Goal: Task Accomplishment & Management: Manage account settings

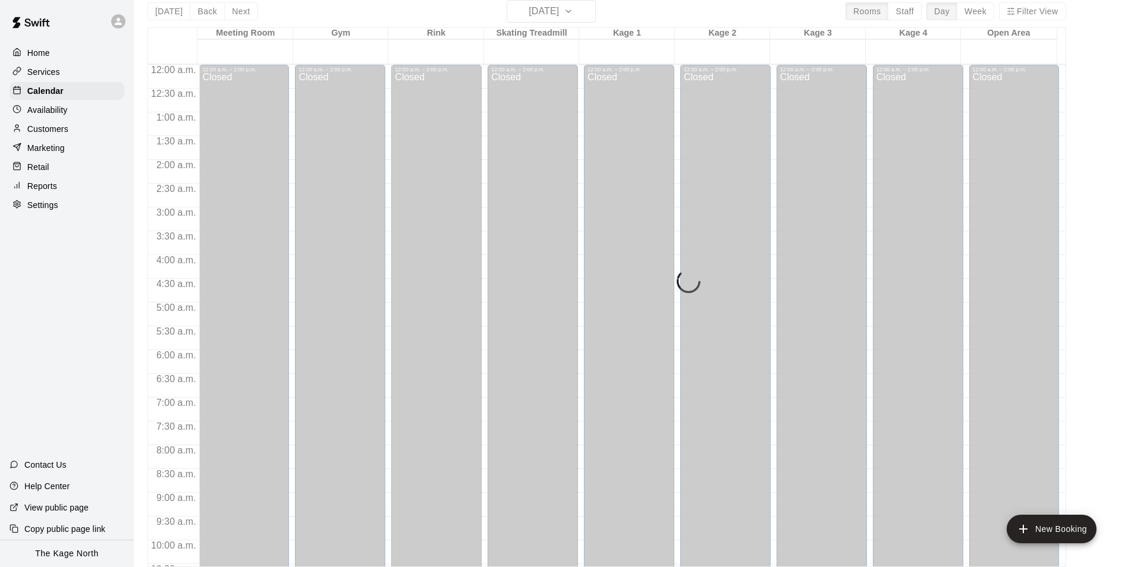
scroll to position [641, 0]
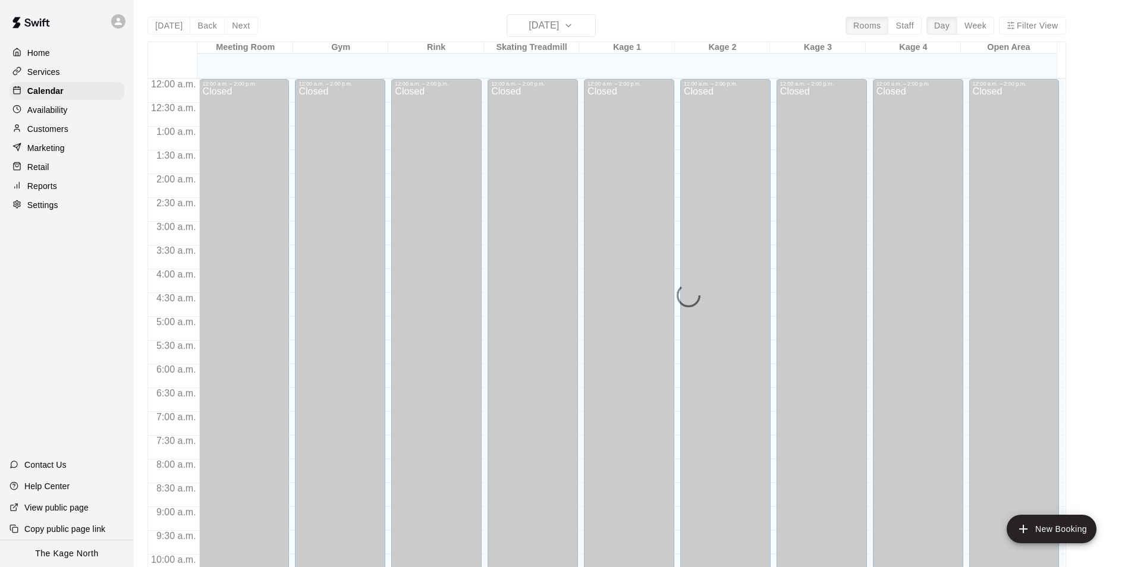
scroll to position [604, 0]
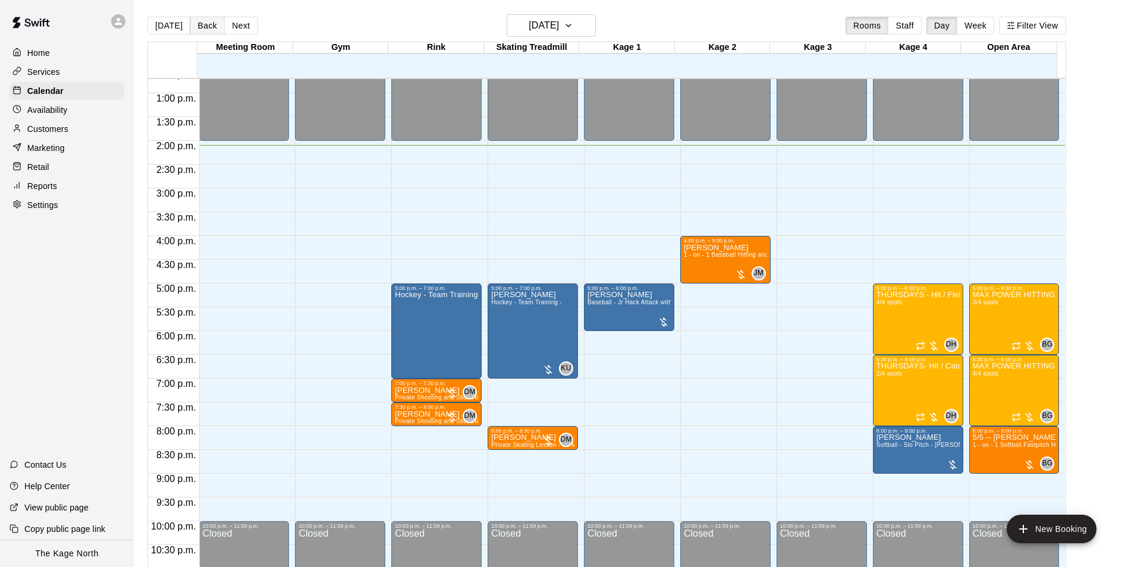
click at [214, 32] on button "Back" at bounding box center [207, 26] width 35 height 18
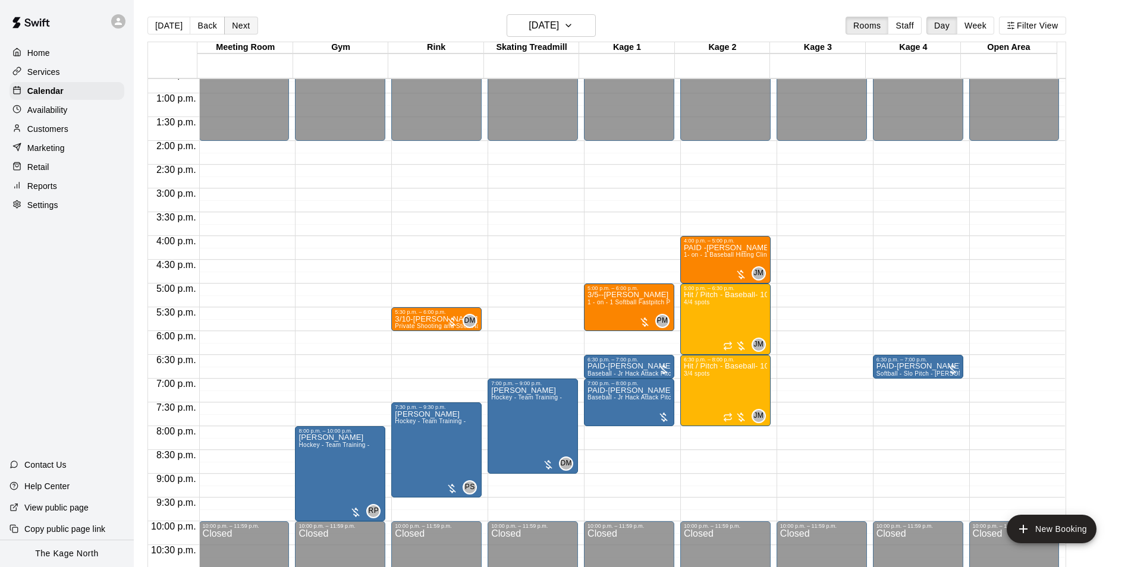
click at [241, 23] on button "Next" at bounding box center [240, 26] width 33 height 18
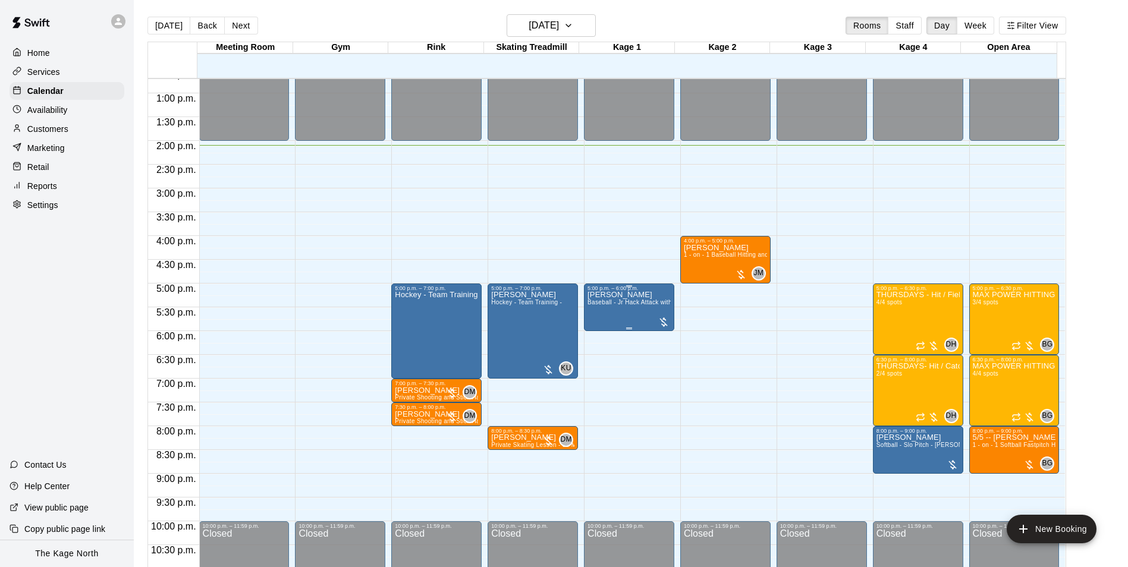
click at [606, 313] on div "[PERSON_NAME] Baseball - [PERSON_NAME] Attack with Feeder - DO NOT NEED SECOND …" at bounding box center [629, 574] width 83 height 567
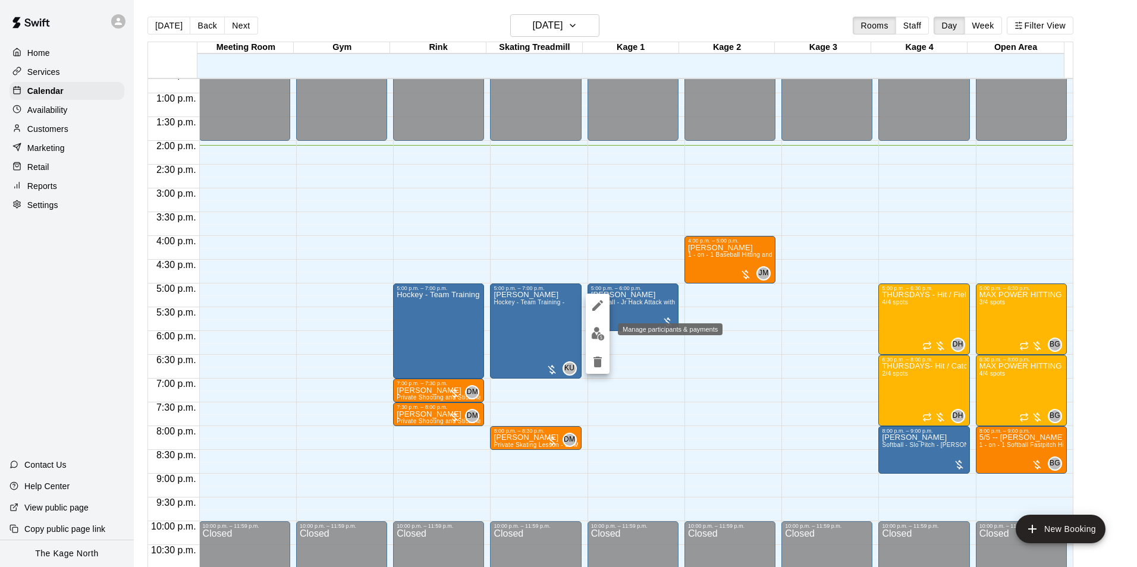
click at [602, 331] on img "edit" at bounding box center [598, 334] width 14 height 14
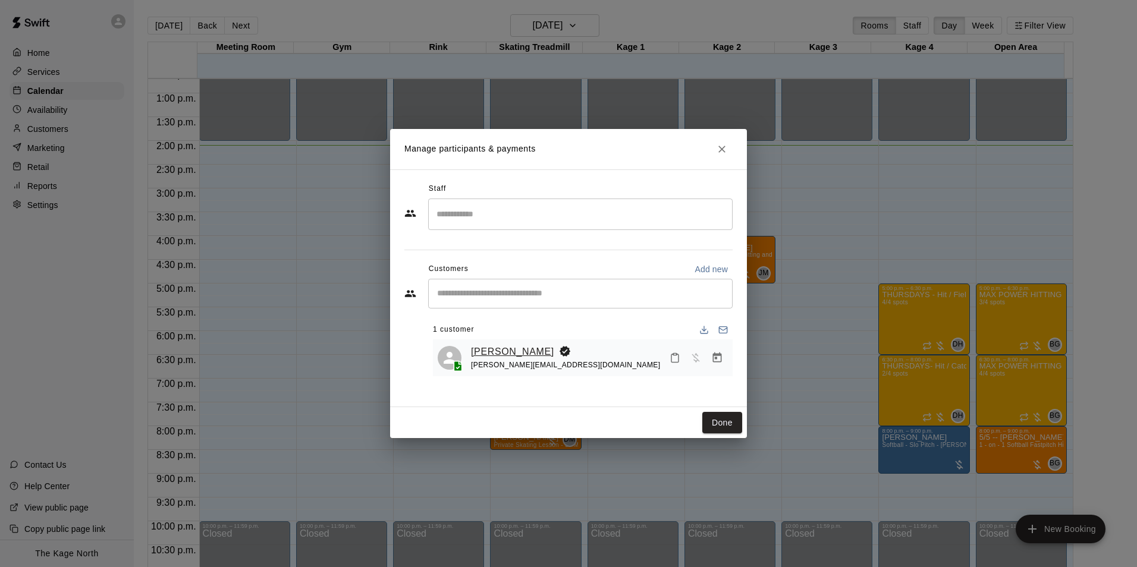
click at [510, 355] on link "[PERSON_NAME]" at bounding box center [512, 351] width 83 height 15
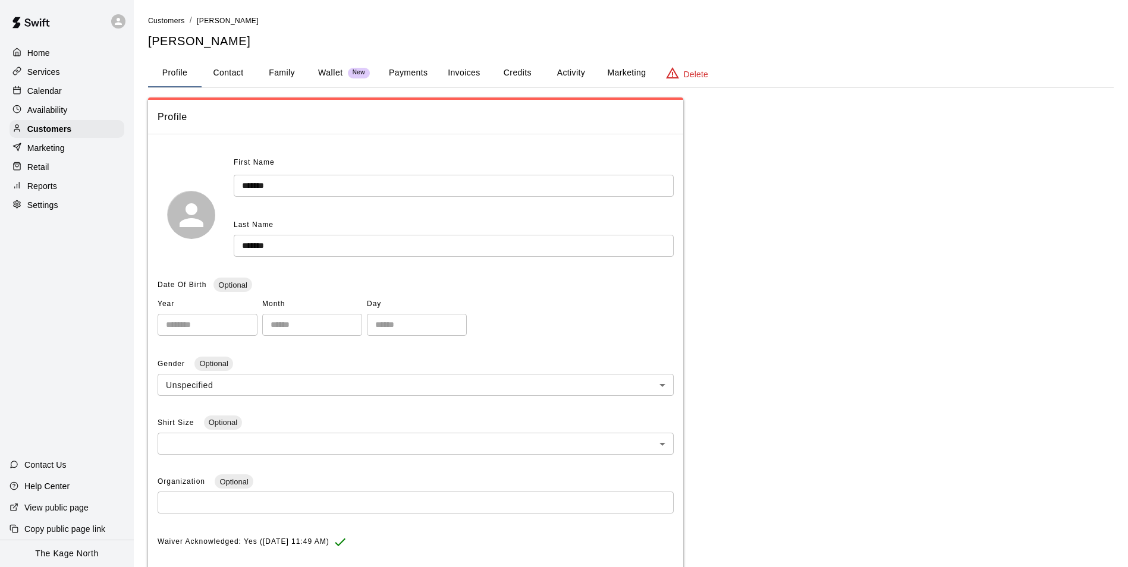
click at [285, 72] on button "Family" at bounding box center [282, 73] width 54 height 29
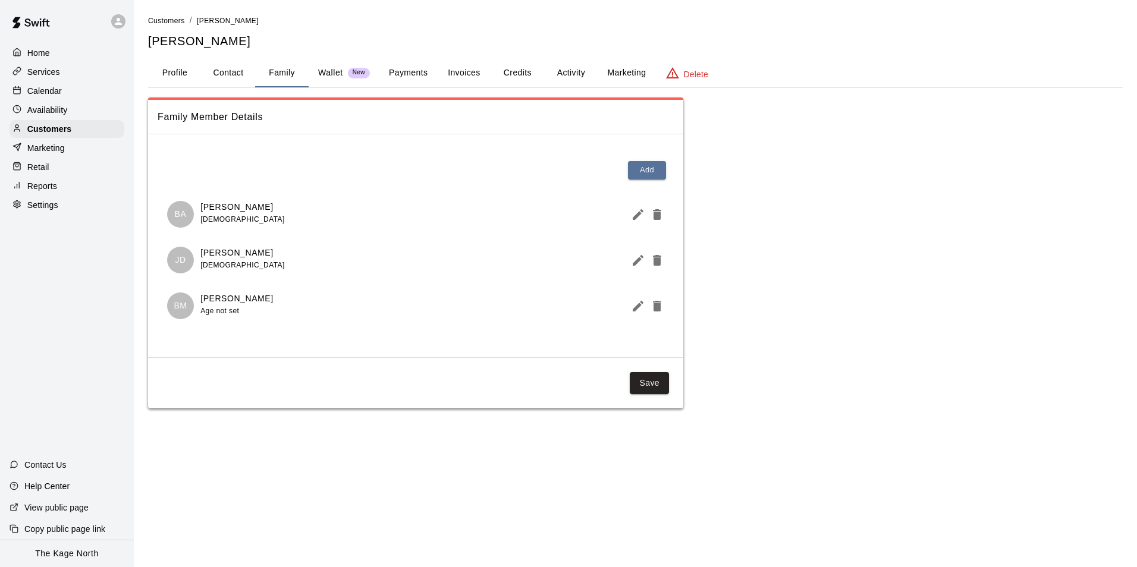
click at [53, 99] on div "Calendar" at bounding box center [67, 91] width 115 height 18
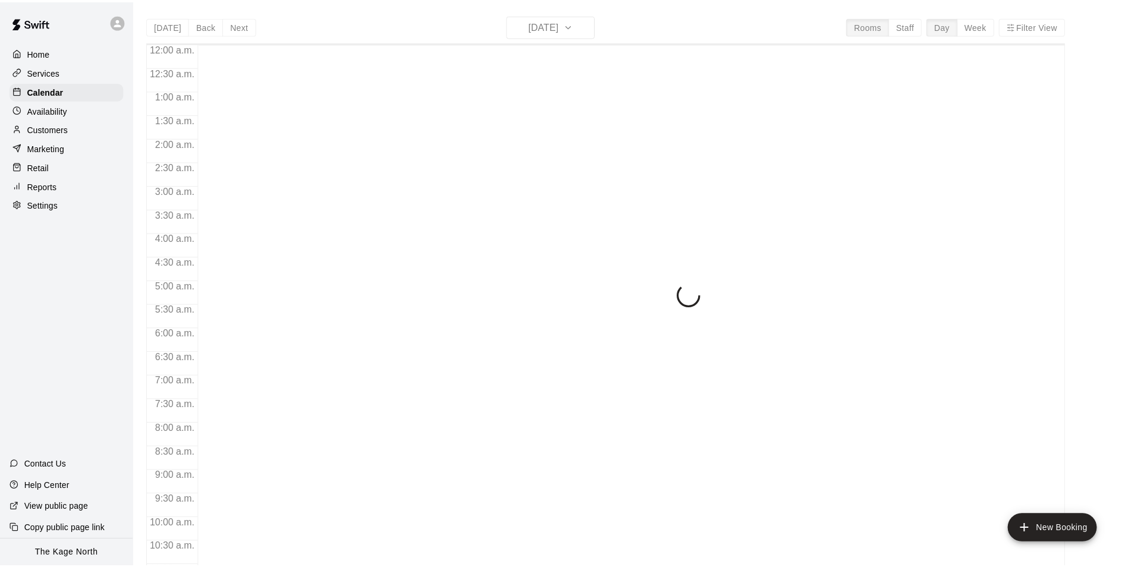
scroll to position [604, 0]
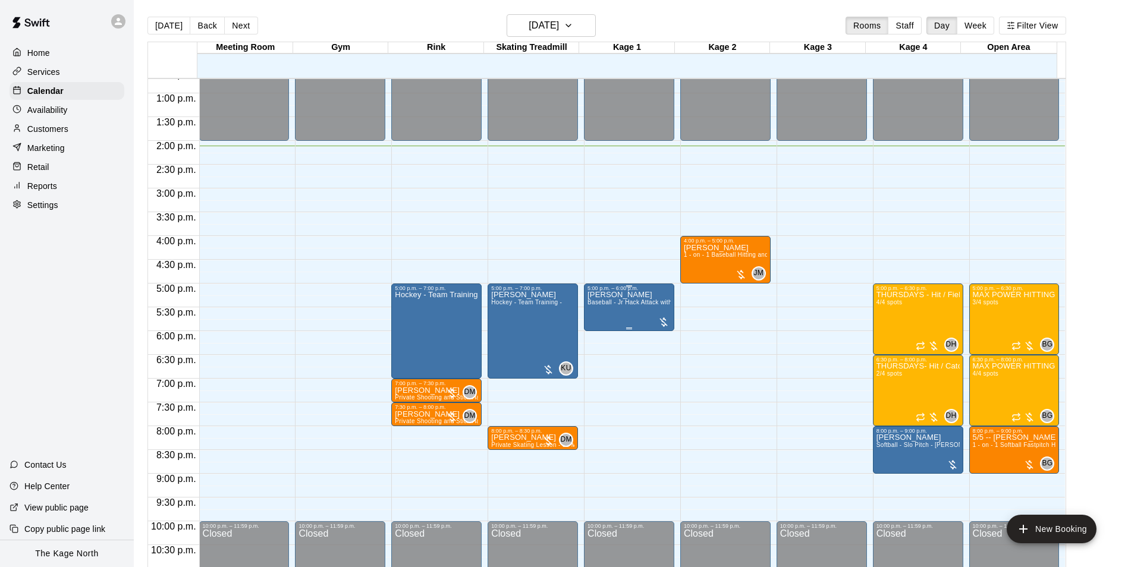
click at [597, 319] on div "[PERSON_NAME] Baseball - [PERSON_NAME] Attack with Feeder - DO NOT NEED SECOND …" at bounding box center [629, 574] width 83 height 567
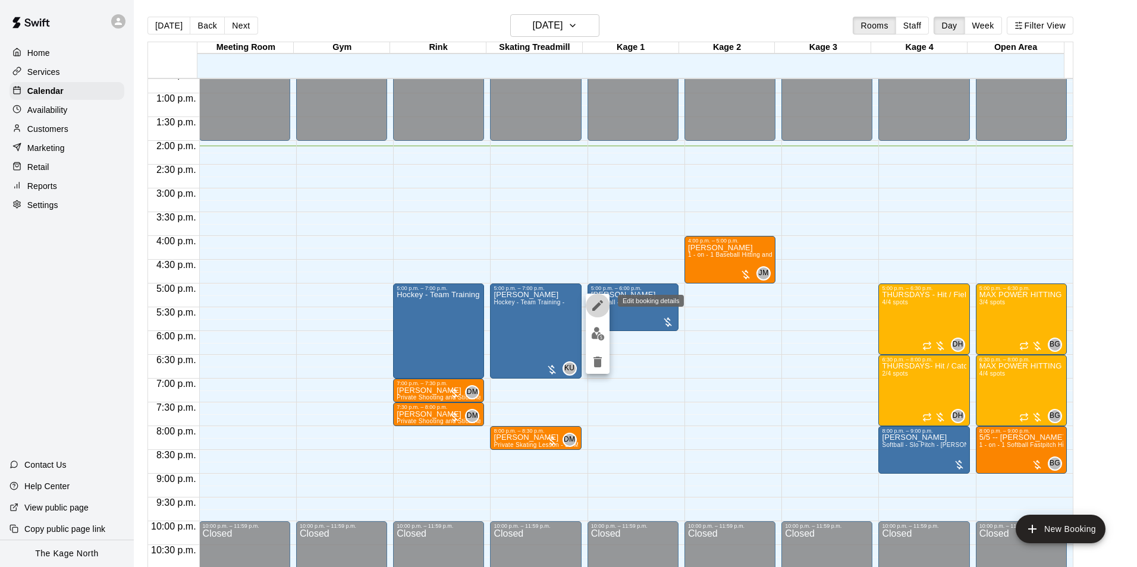
click at [595, 307] on icon "edit" at bounding box center [597, 305] width 11 height 11
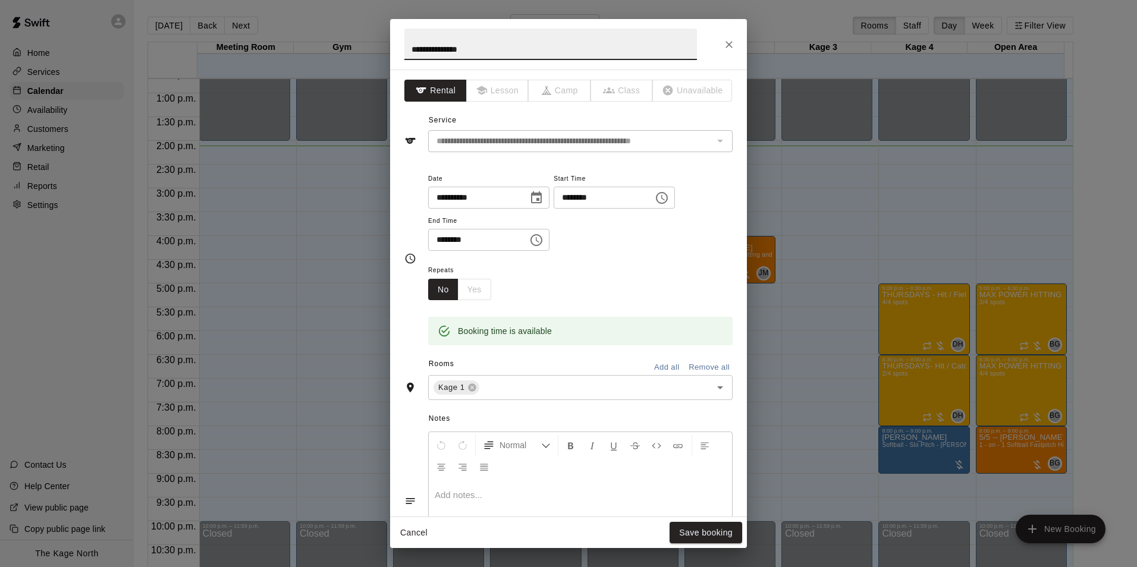
click at [410, 51] on input "**********" at bounding box center [550, 45] width 293 height 32
type input "**********"
click at [709, 530] on button "Save booking" at bounding box center [706, 533] width 73 height 22
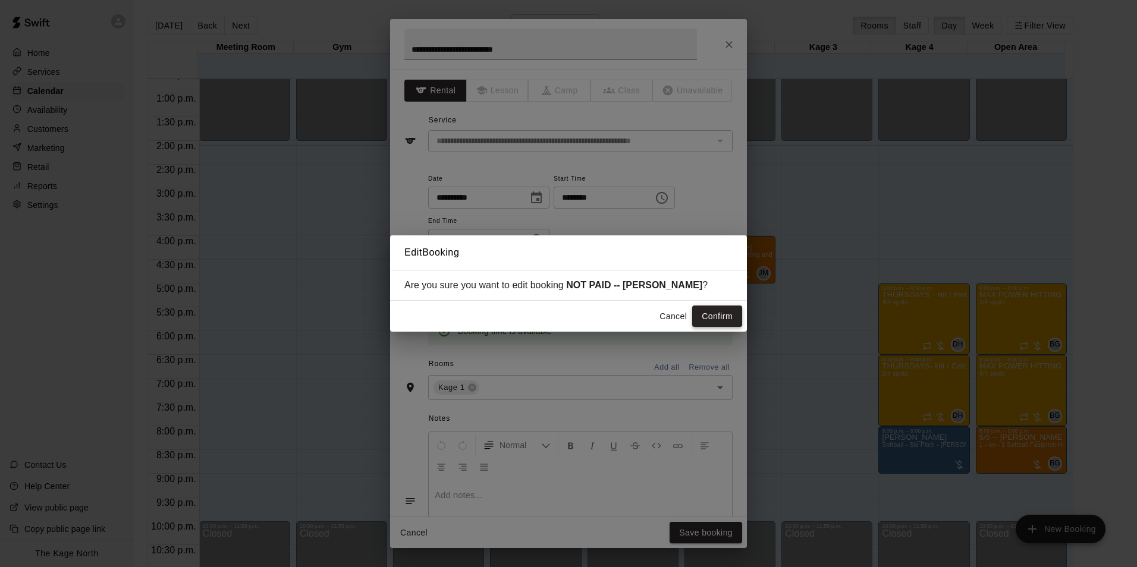
click at [716, 320] on button "Confirm" at bounding box center [717, 317] width 50 height 22
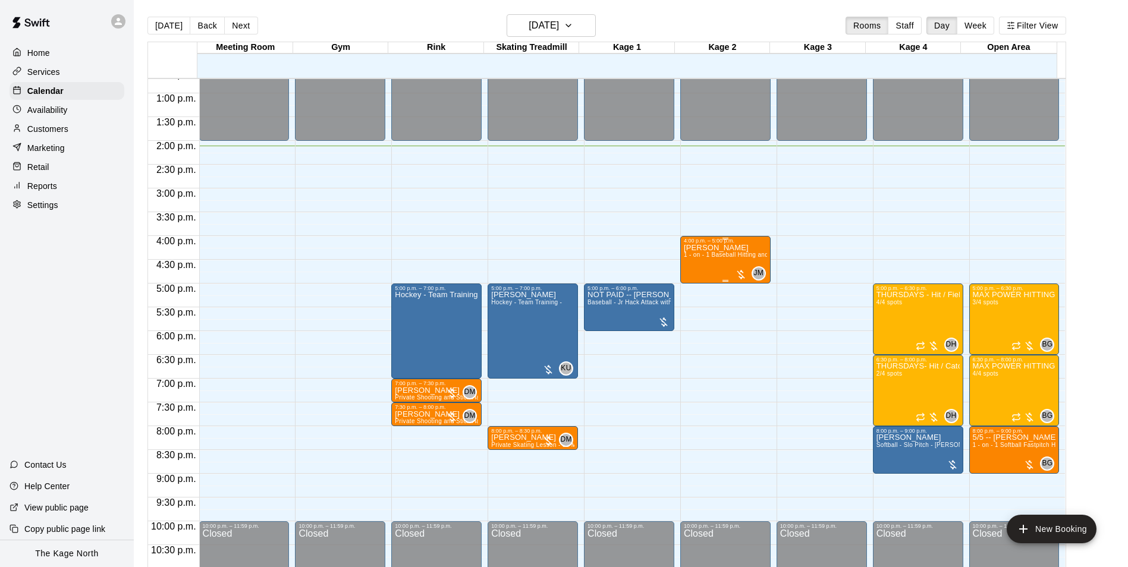
click at [702, 271] on div "[PERSON_NAME] 1 - on - 1 Baseball Hitting and Pitching Clinic" at bounding box center [725, 527] width 83 height 567
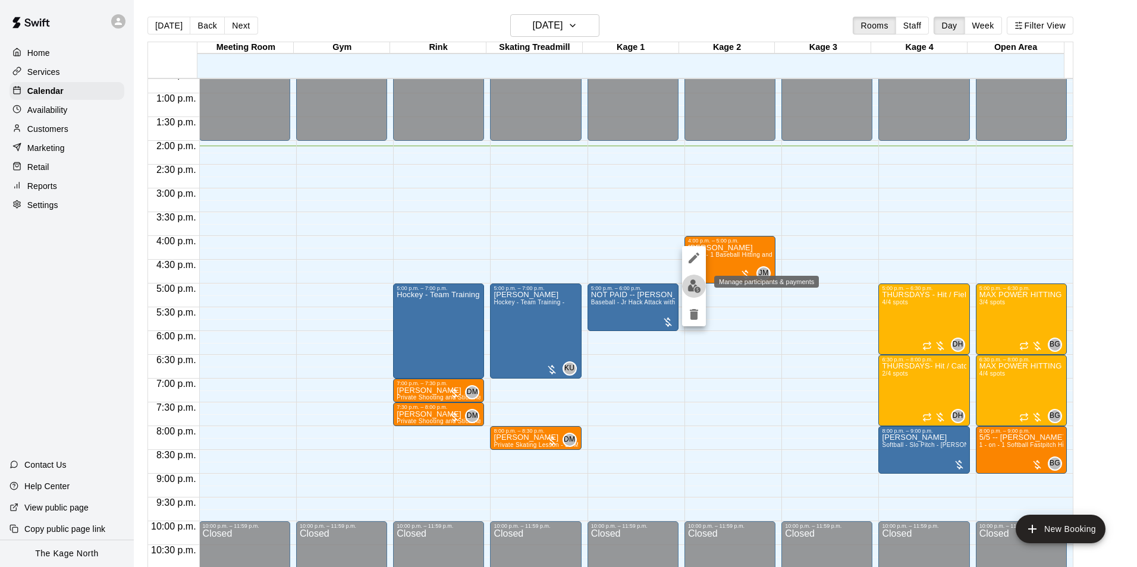
click at [695, 285] on img "edit" at bounding box center [695, 287] width 14 height 14
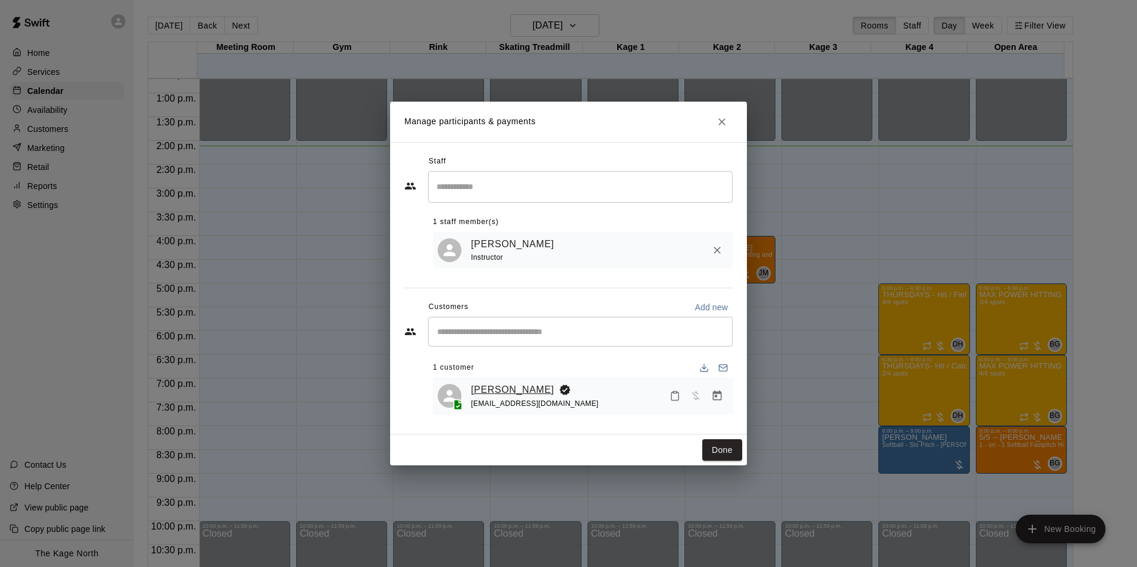
click at [504, 382] on link "[PERSON_NAME]" at bounding box center [512, 389] width 83 height 15
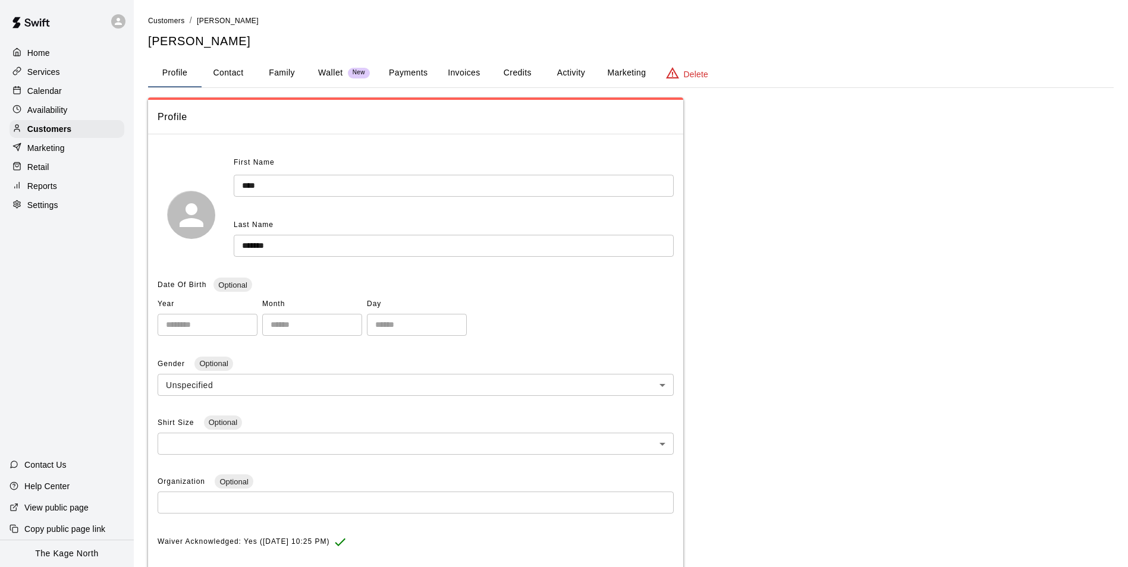
click at [572, 72] on button "Activity" at bounding box center [571, 73] width 54 height 29
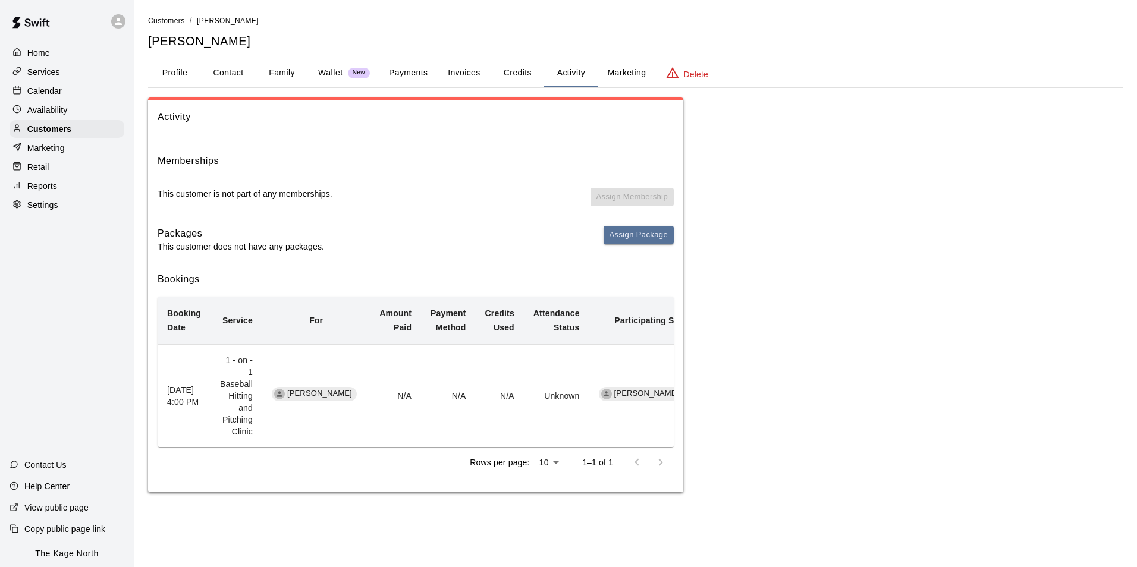
click at [122, 22] on icon at bounding box center [118, 21] width 11 height 11
click at [172, 95] on p "Switch Facility" at bounding box center [162, 91] width 54 height 12
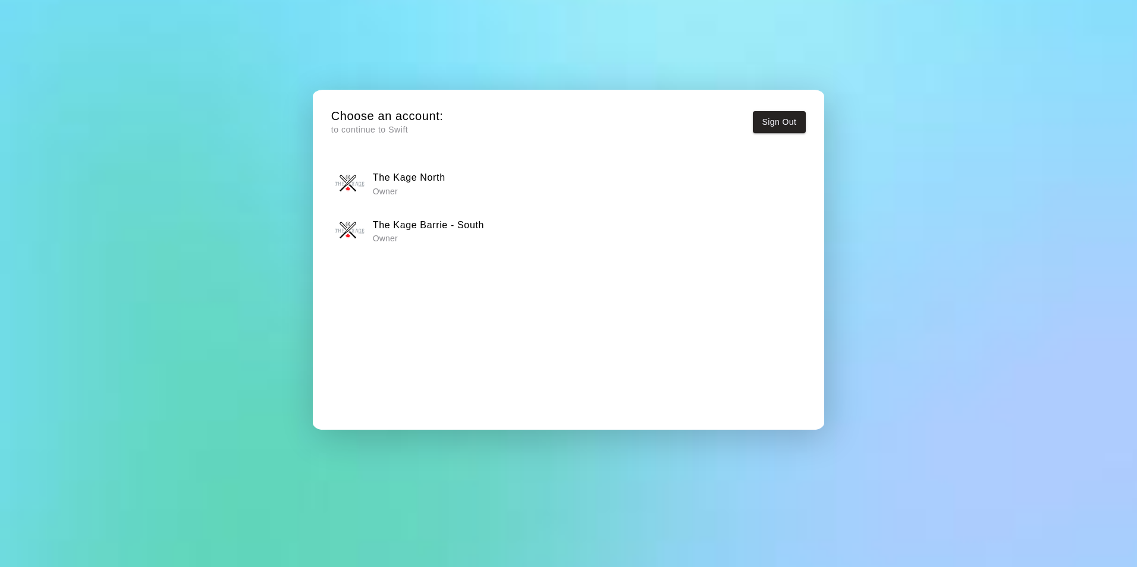
click at [413, 227] on h6 "The Kage Barrie - South" at bounding box center [428, 225] width 111 height 15
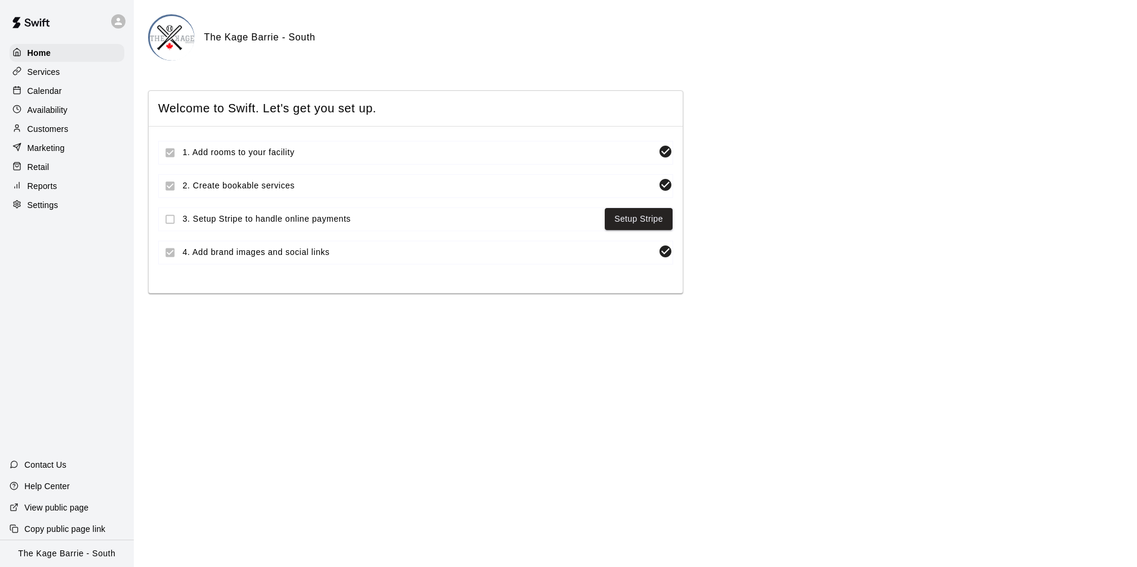
click at [55, 134] on p "Customers" at bounding box center [47, 129] width 41 height 12
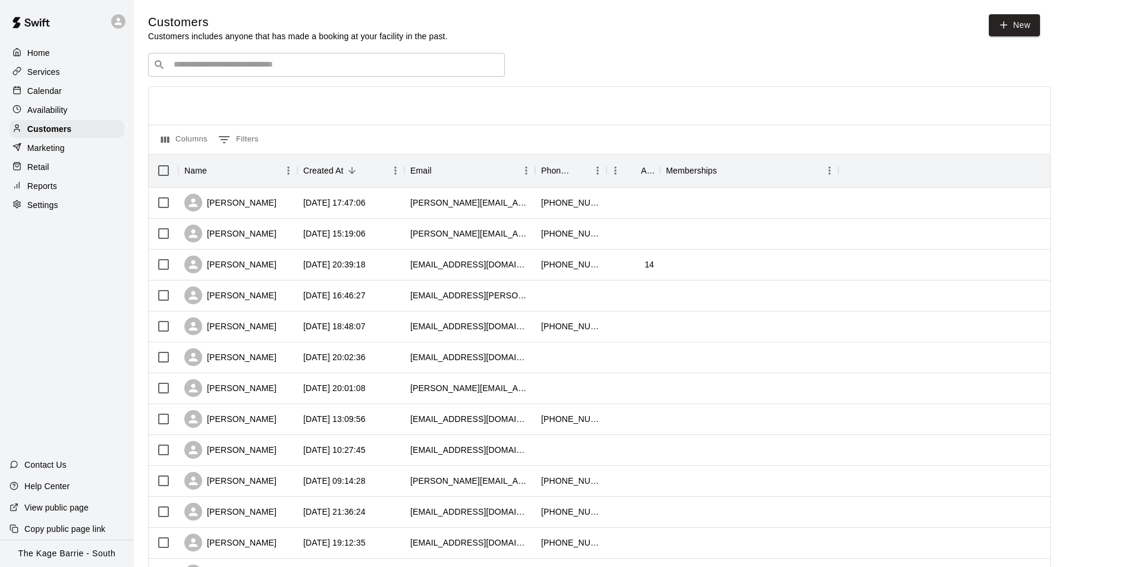
click at [229, 68] on input "Search customers by name or email" at bounding box center [334, 65] width 329 height 12
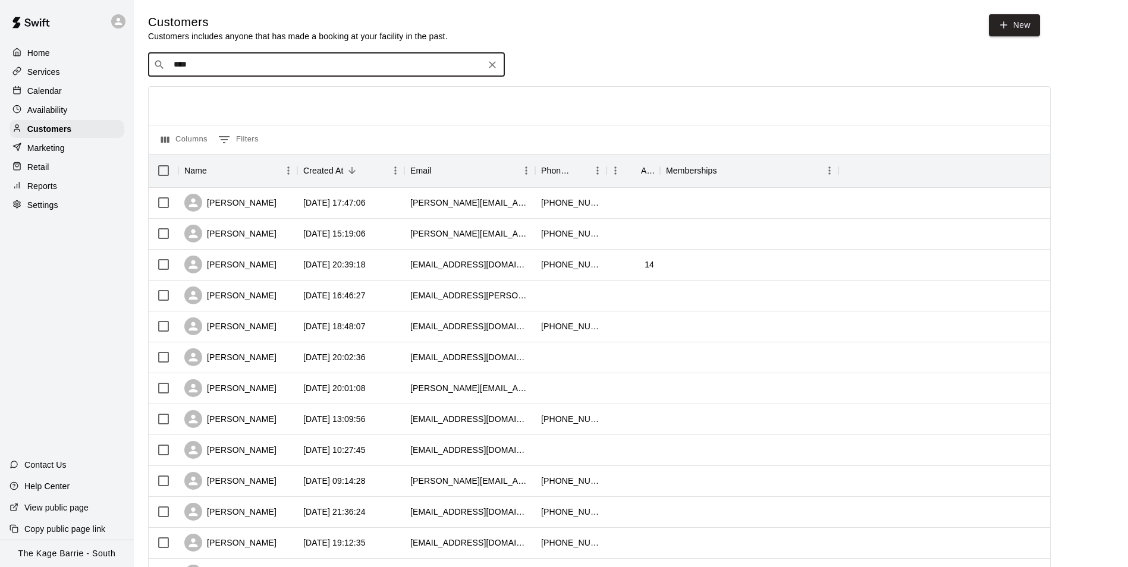
type input "***"
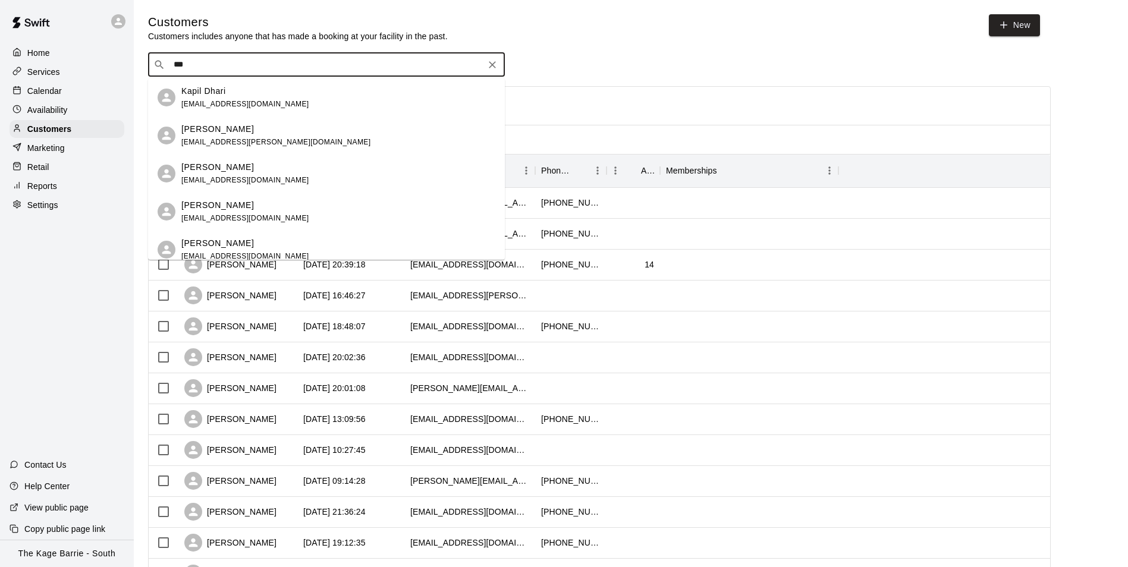
click at [231, 243] on p "[PERSON_NAME]" at bounding box center [217, 243] width 73 height 12
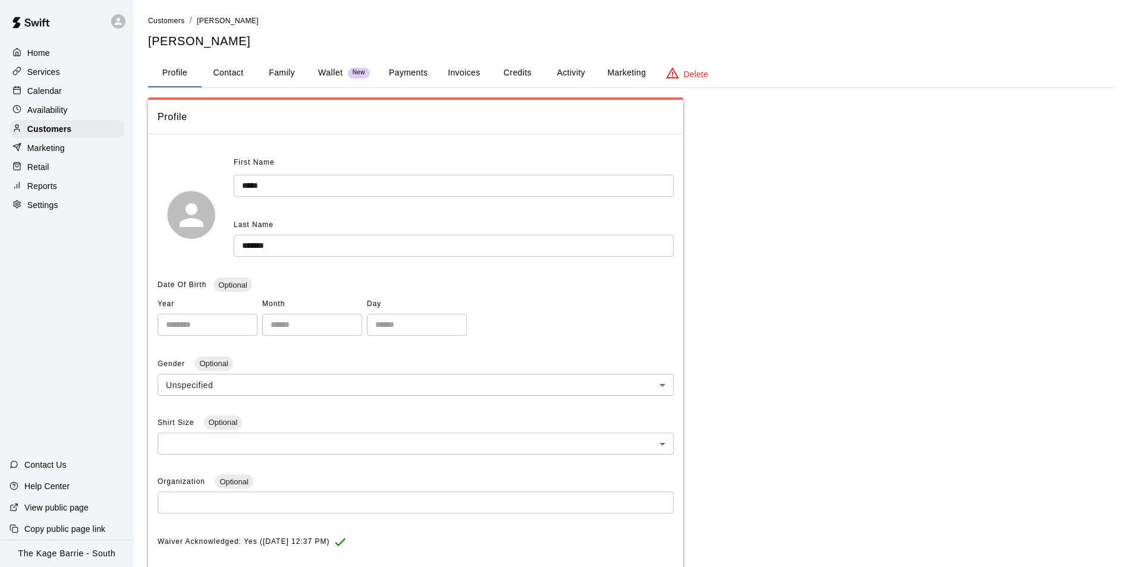
click at [580, 76] on button "Activity" at bounding box center [571, 73] width 54 height 29
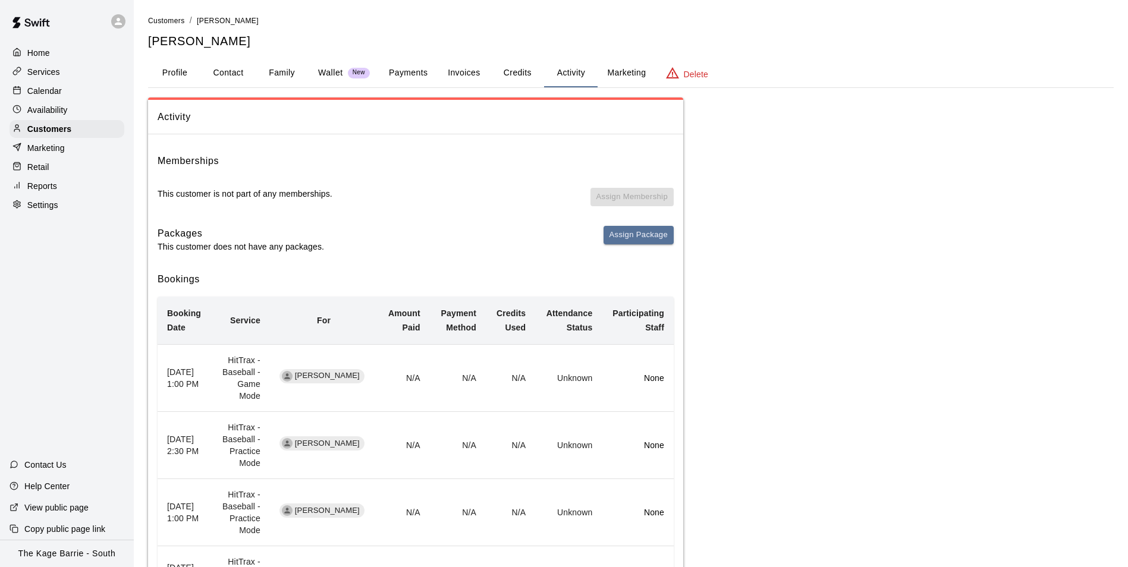
click at [280, 68] on button "Family" at bounding box center [282, 73] width 54 height 29
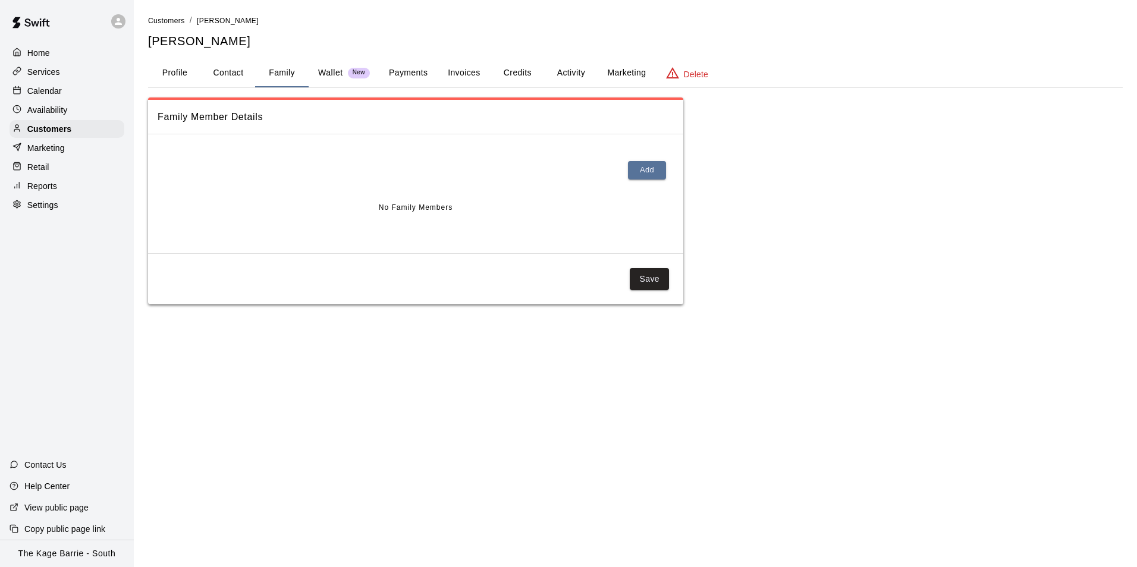
click at [46, 99] on div "Calendar" at bounding box center [67, 91] width 115 height 18
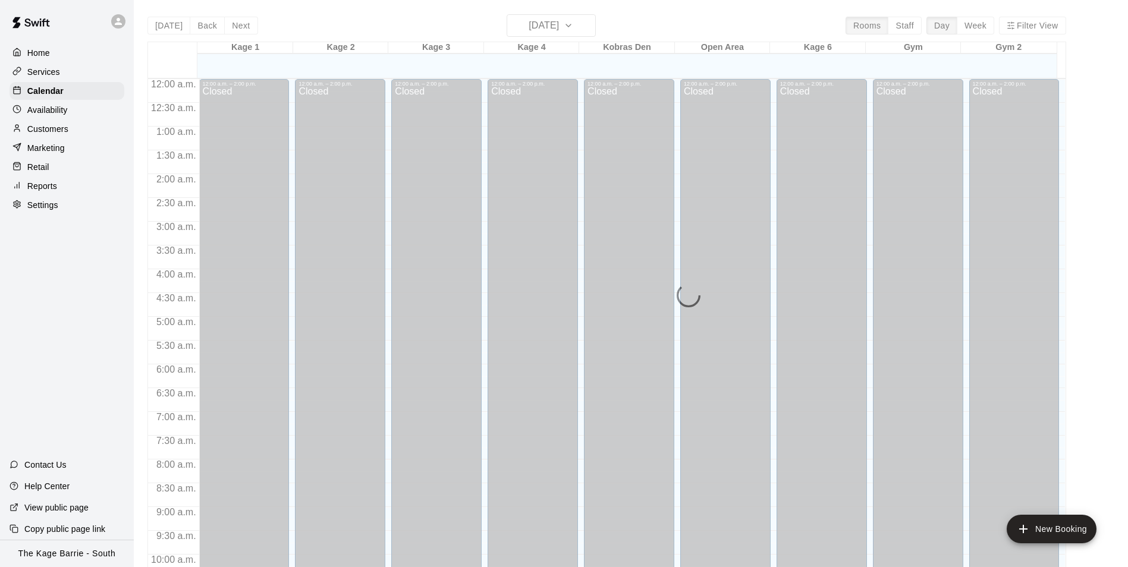
scroll to position [604, 0]
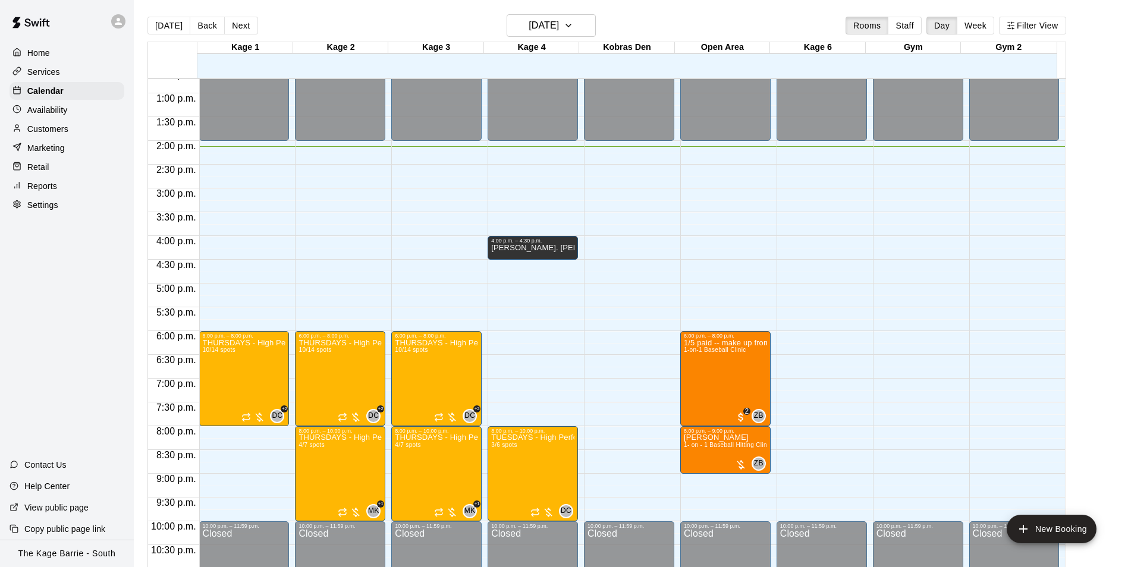
click at [117, 23] on icon at bounding box center [118, 21] width 7 height 7
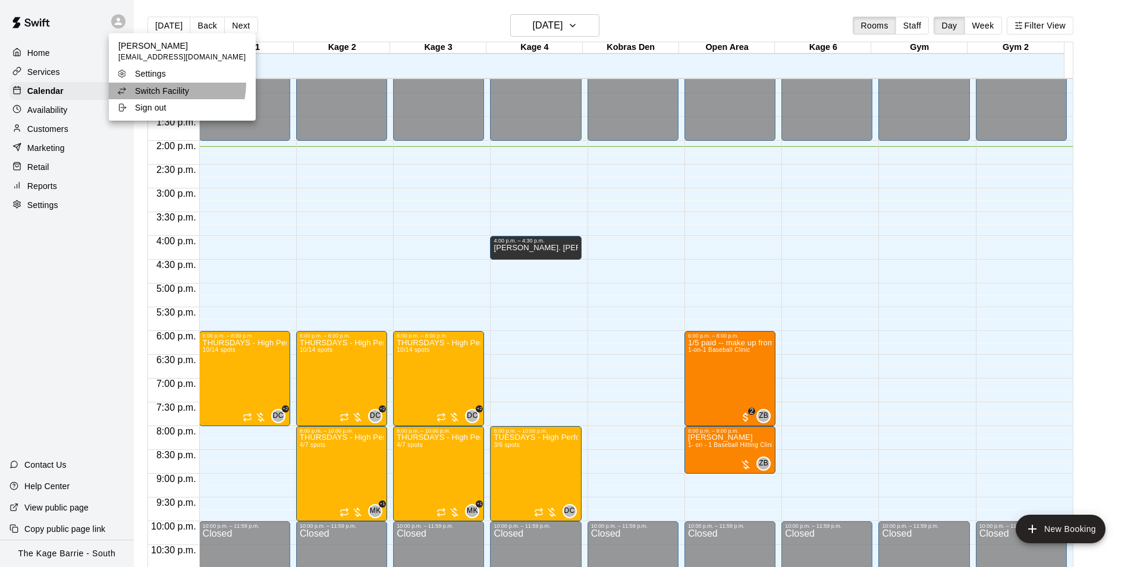
click at [155, 83] on li "Switch Facility" at bounding box center [182, 91] width 147 height 17
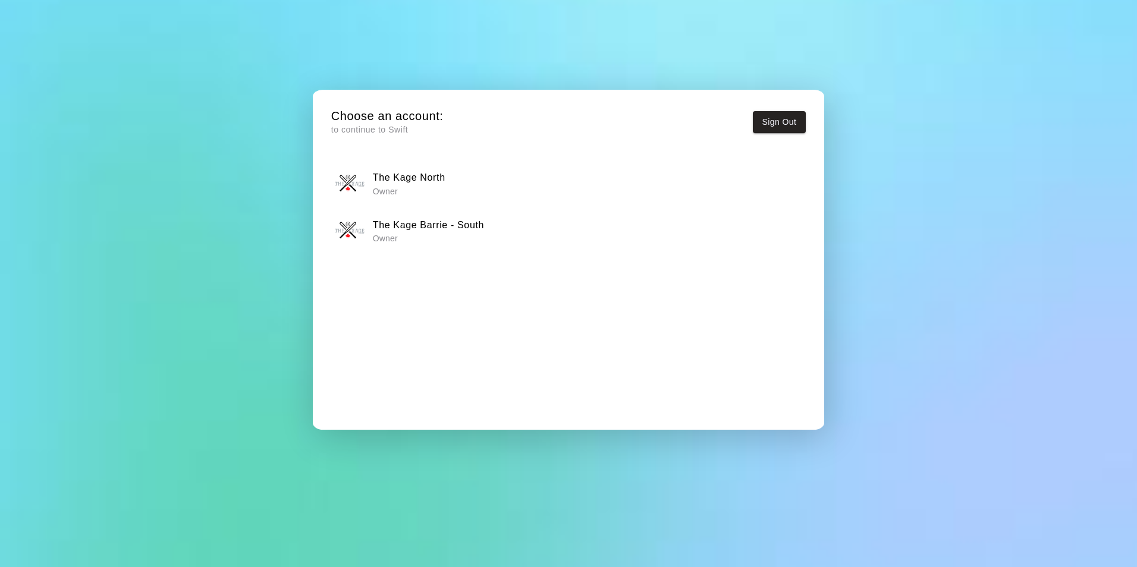
click at [426, 186] on p "Owner" at bounding box center [409, 192] width 73 height 12
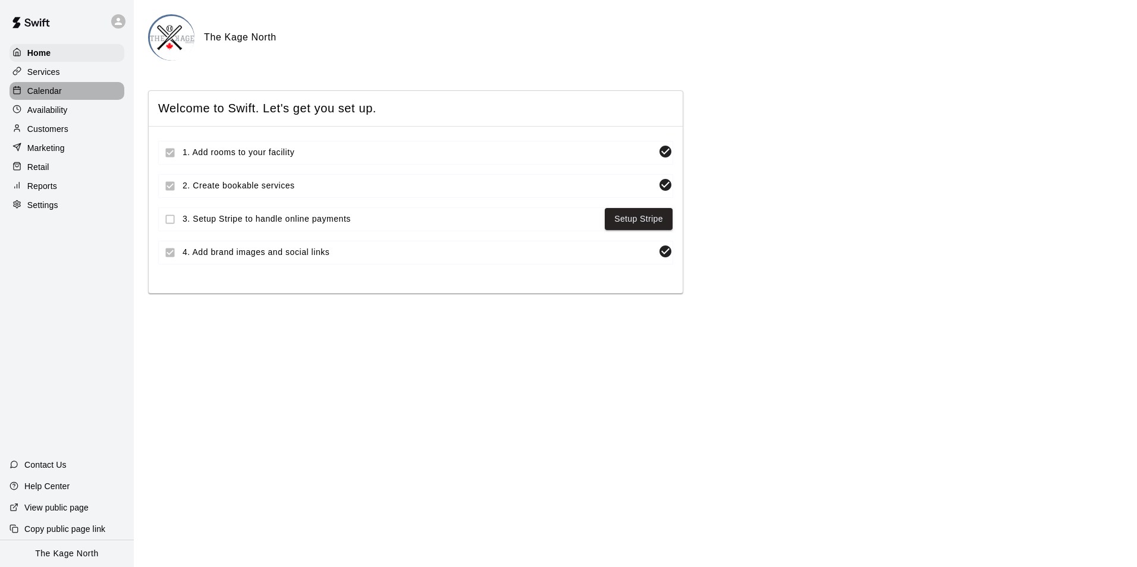
click at [77, 97] on div "Calendar" at bounding box center [67, 91] width 115 height 18
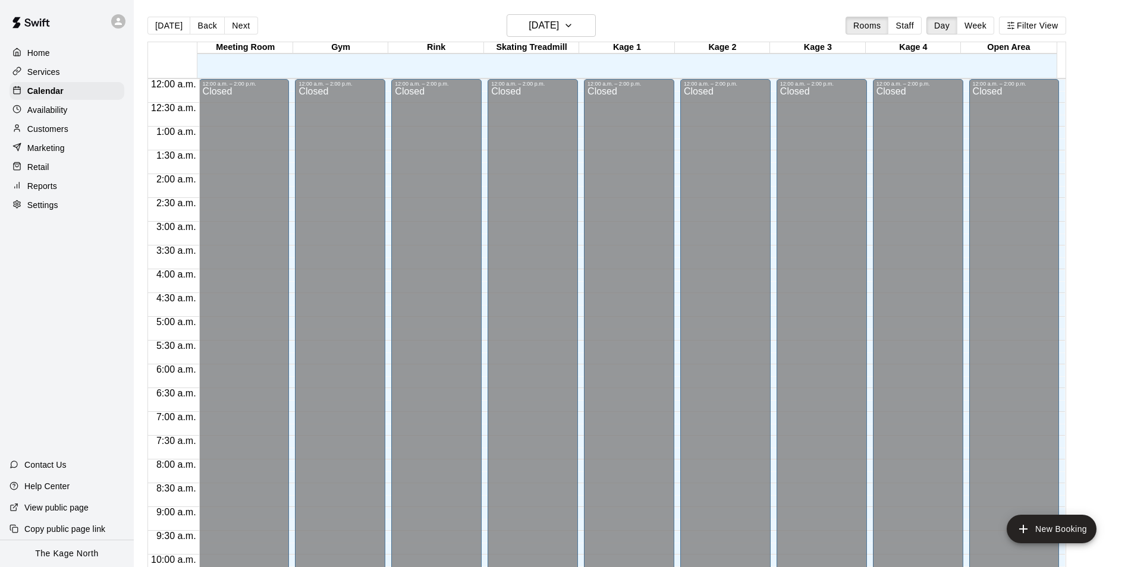
scroll to position [604, 0]
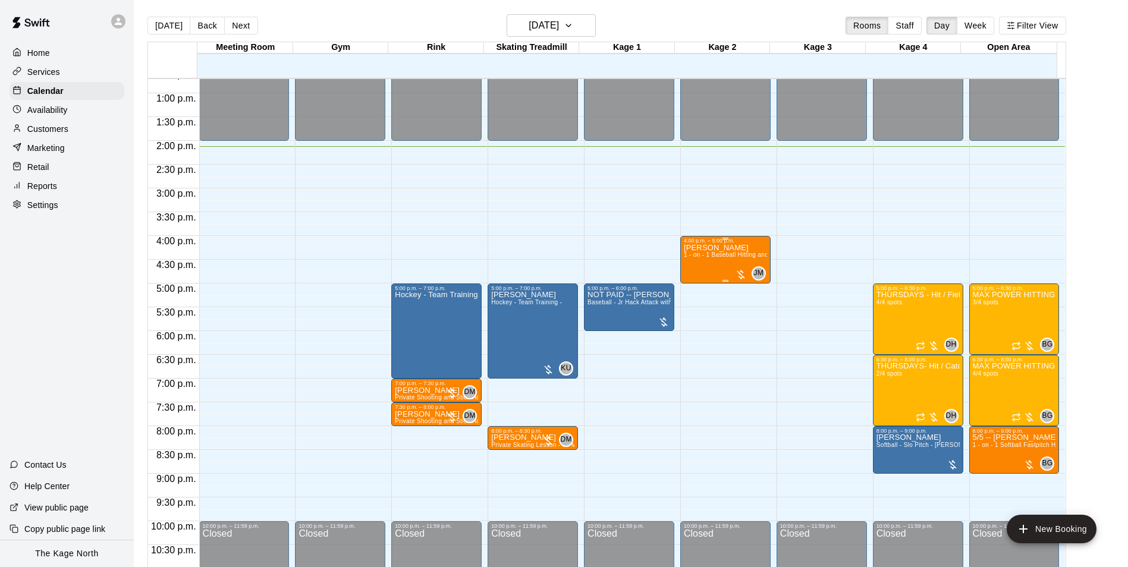
click at [698, 272] on div "[PERSON_NAME] 1 - on - 1 Baseball Hitting and Pitching Clinic" at bounding box center [725, 527] width 83 height 567
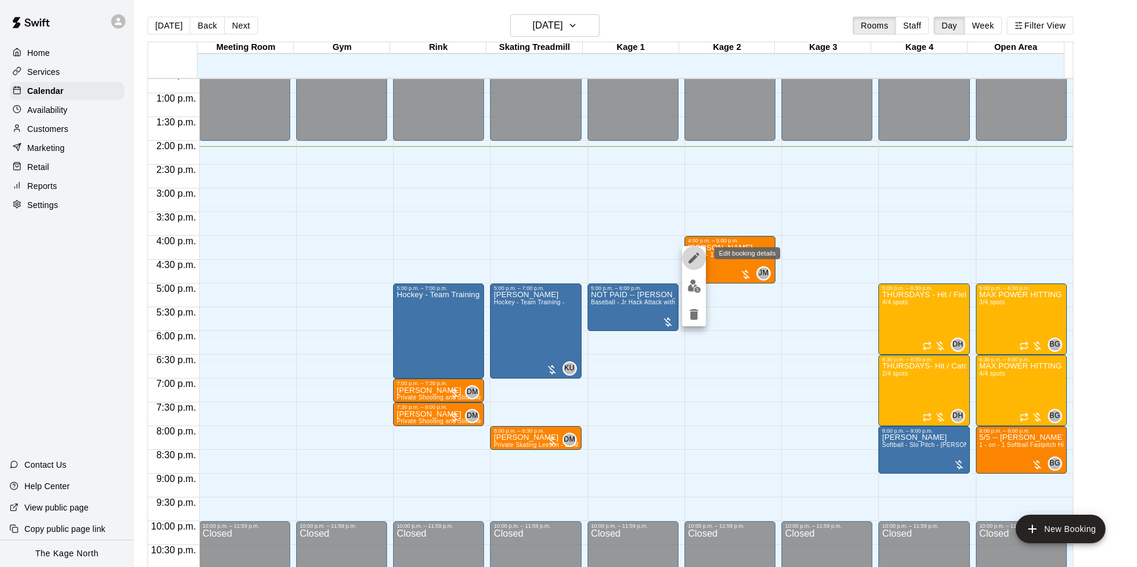
click at [692, 262] on icon "edit" at bounding box center [694, 258] width 11 height 11
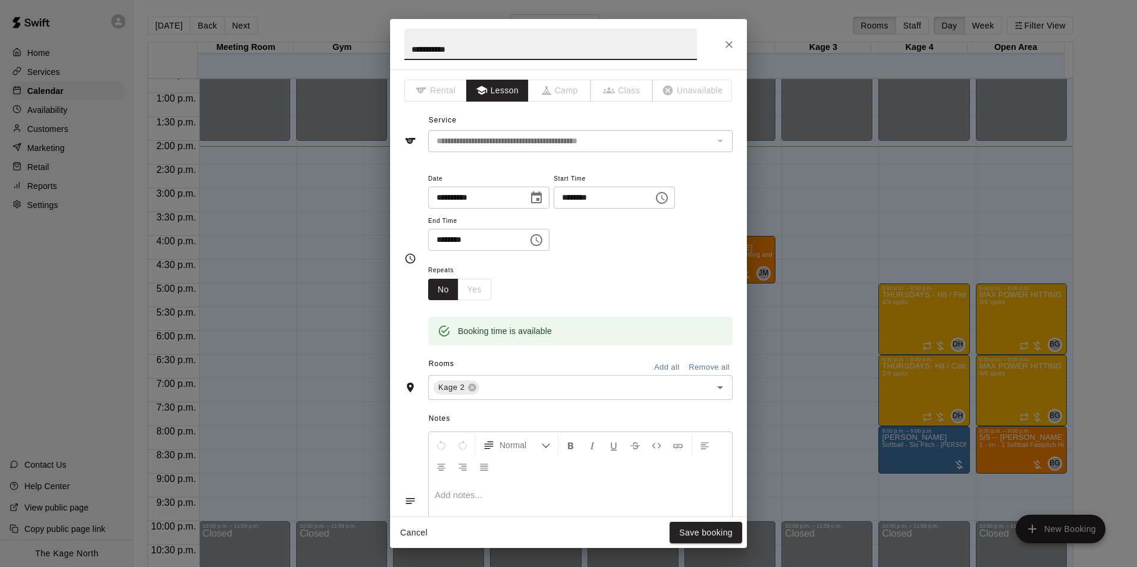
click at [410, 47] on input "**********" at bounding box center [550, 45] width 293 height 32
type input "**********"
click at [715, 531] on button "Save booking" at bounding box center [706, 533] width 73 height 22
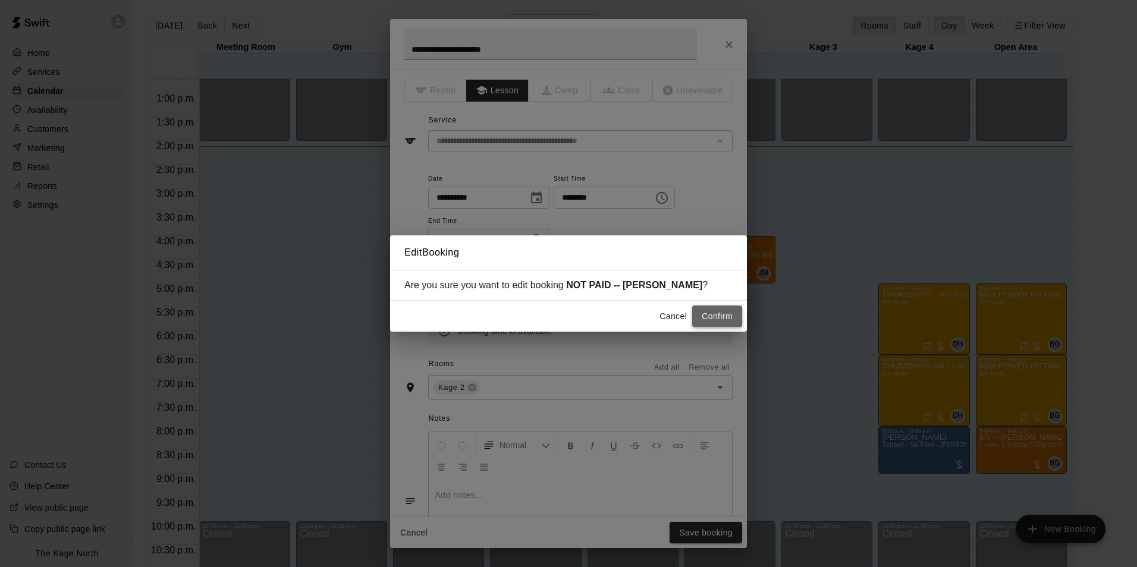
click at [705, 319] on button "Confirm" at bounding box center [717, 317] width 50 height 22
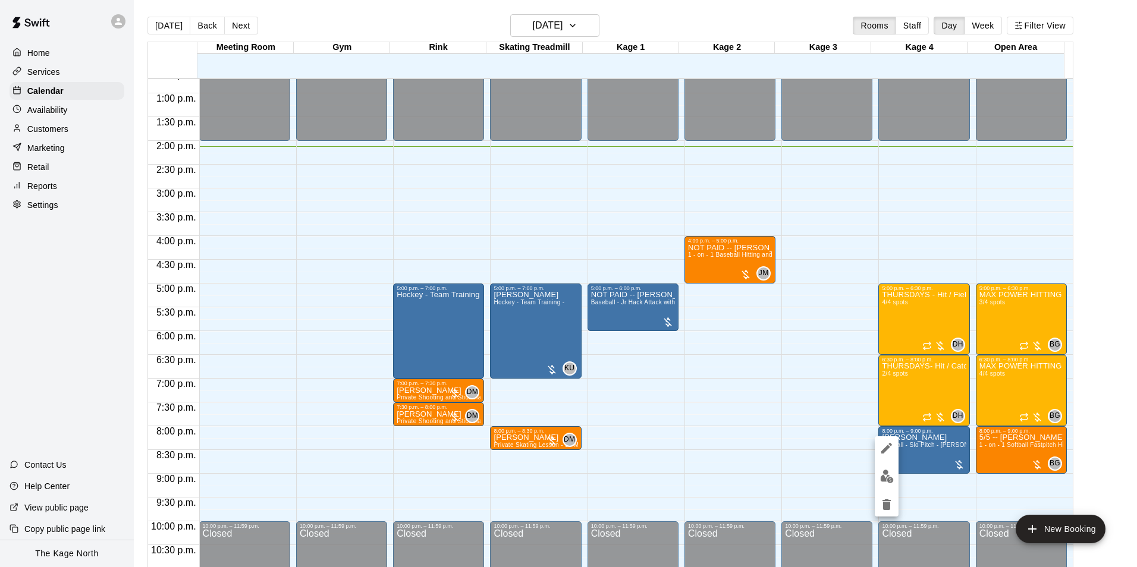
click at [733, 435] on div at bounding box center [568, 283] width 1137 height 567
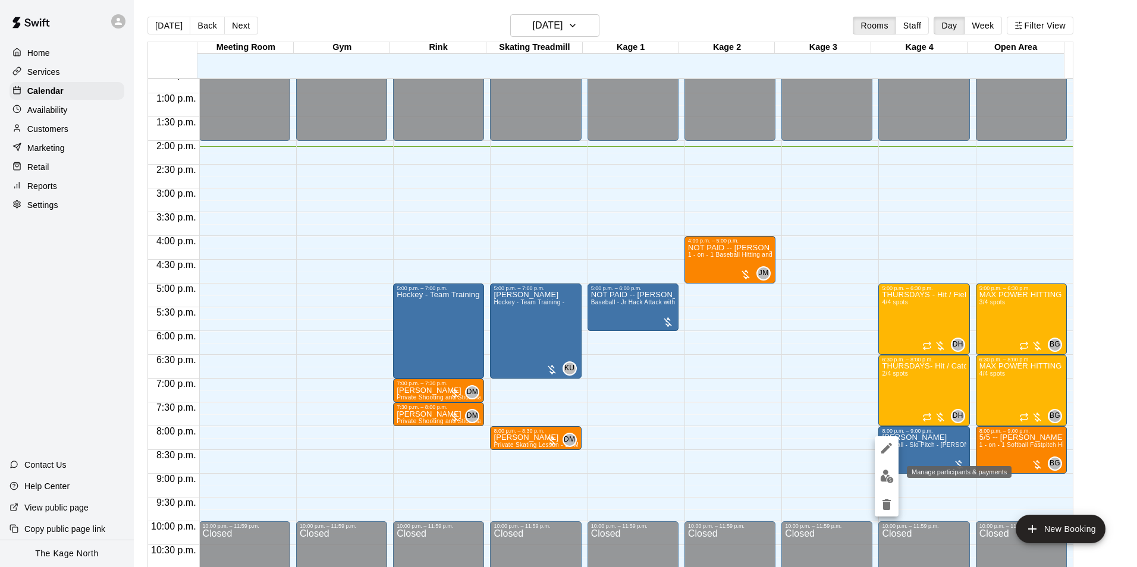
click at [883, 477] on img "edit" at bounding box center [887, 477] width 14 height 14
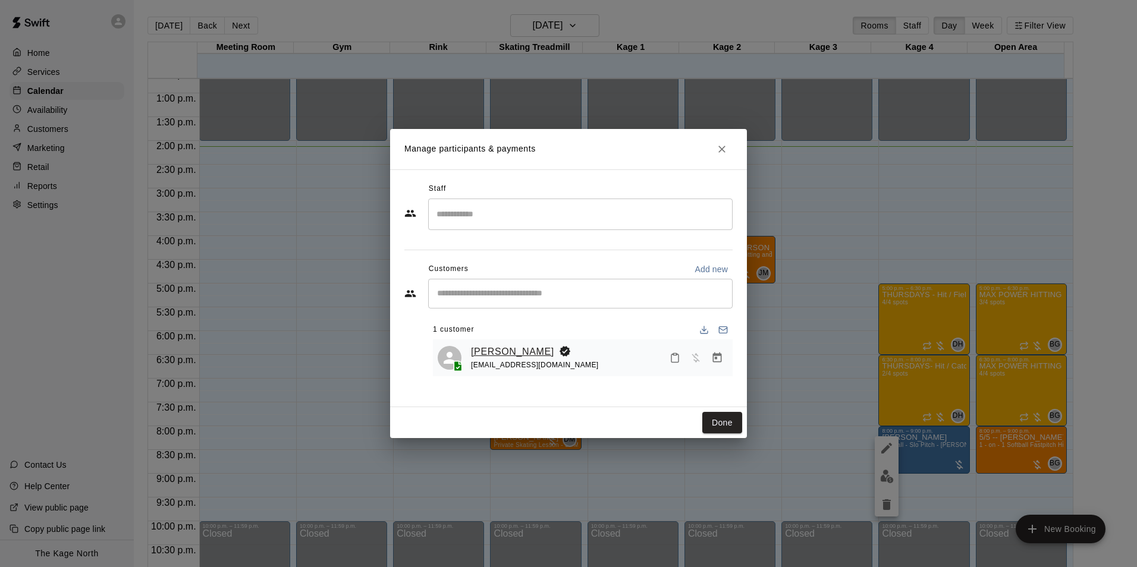
click at [494, 352] on link "[PERSON_NAME]" at bounding box center [512, 351] width 83 height 15
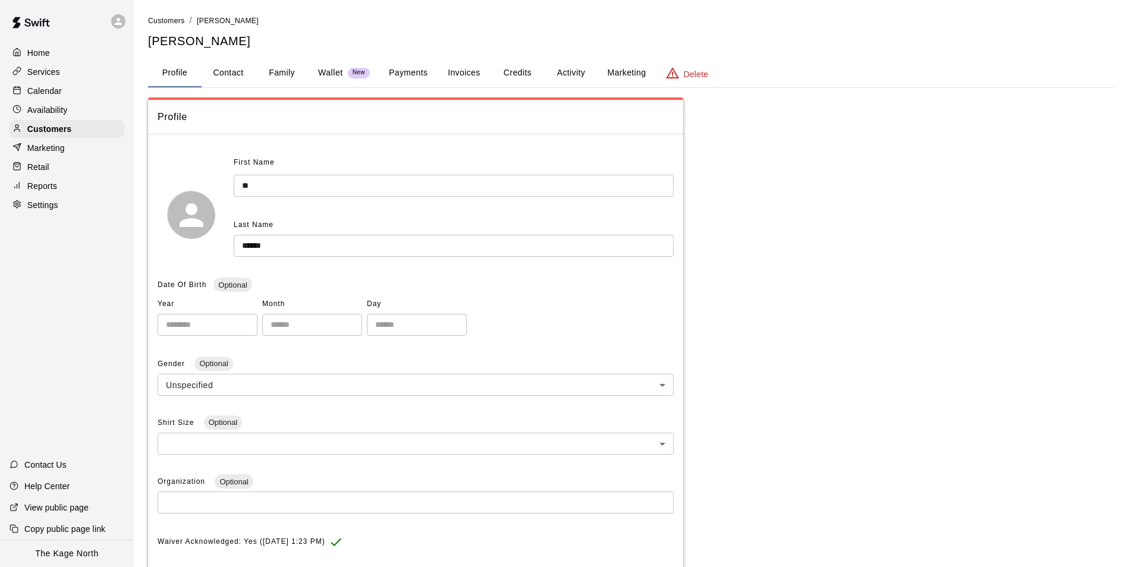
click at [567, 71] on button "Activity" at bounding box center [571, 73] width 54 height 29
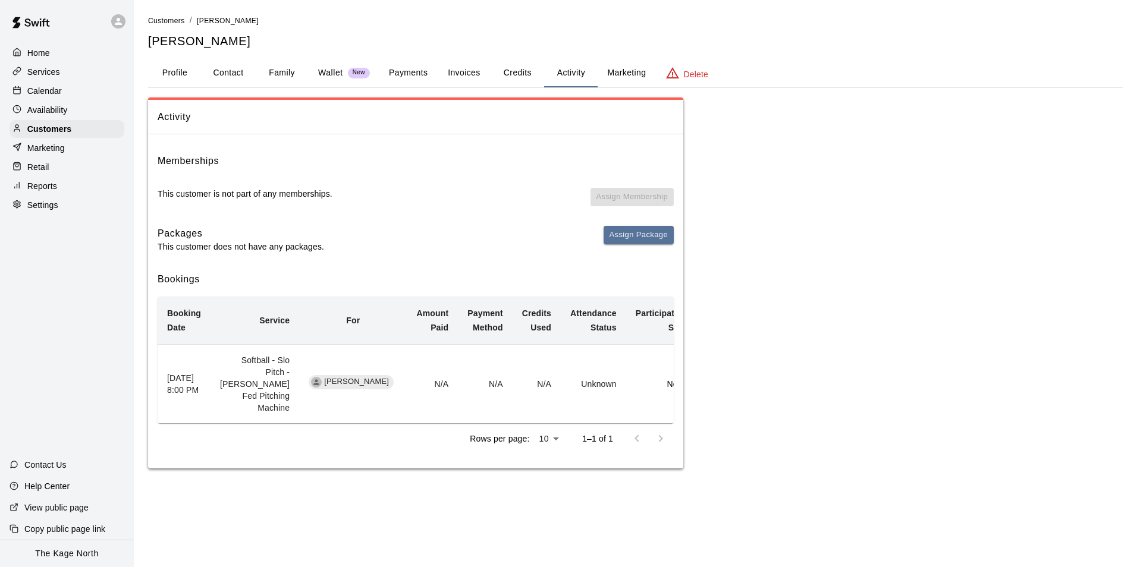
click at [283, 68] on button "Family" at bounding box center [282, 73] width 54 height 29
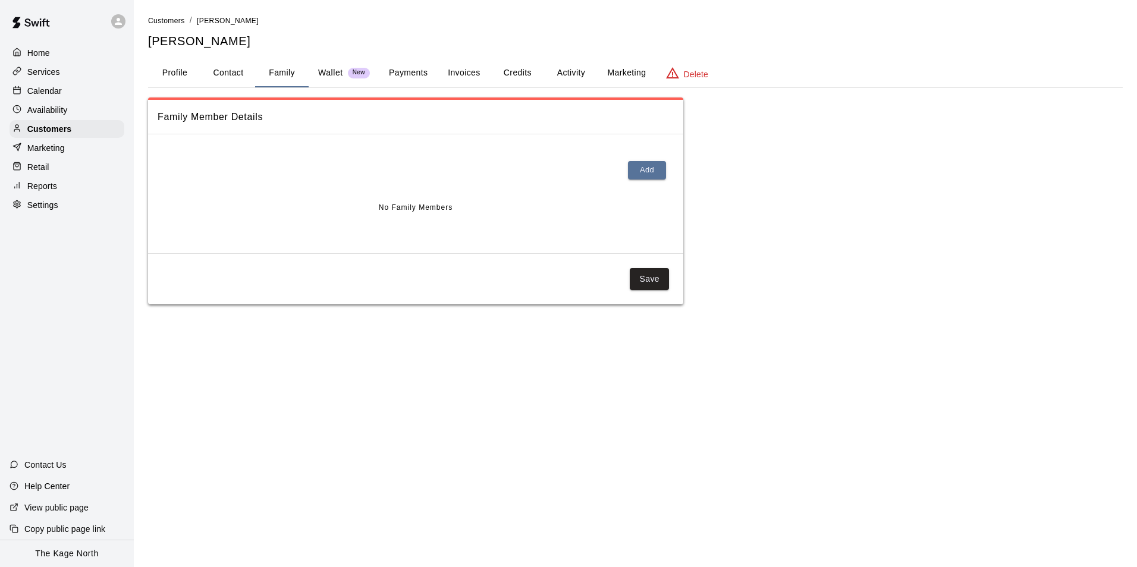
click at [34, 96] on p "Calendar" at bounding box center [44, 91] width 34 height 12
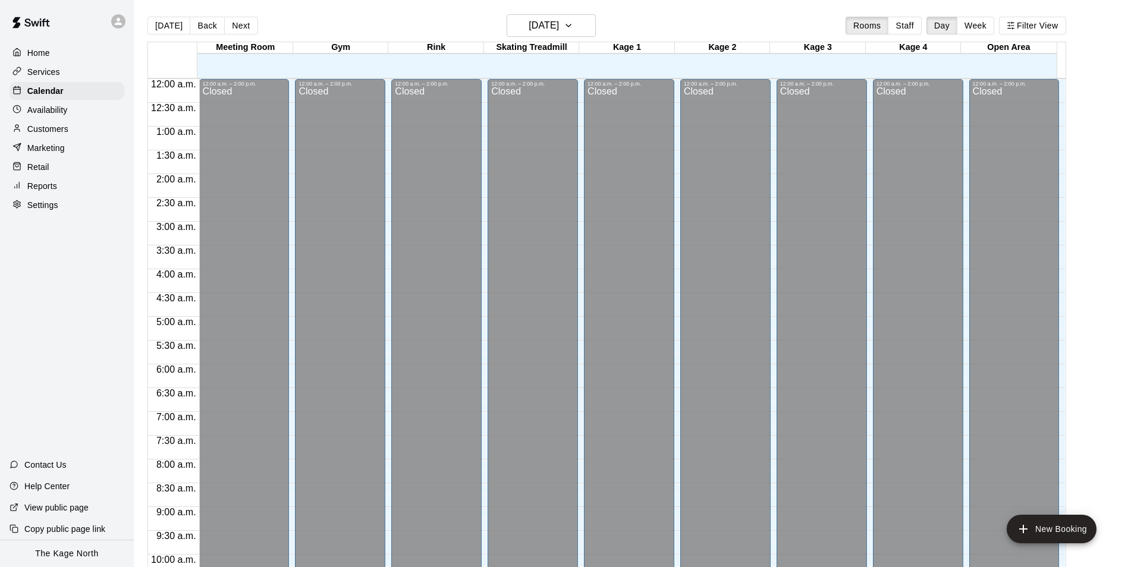
scroll to position [604, 0]
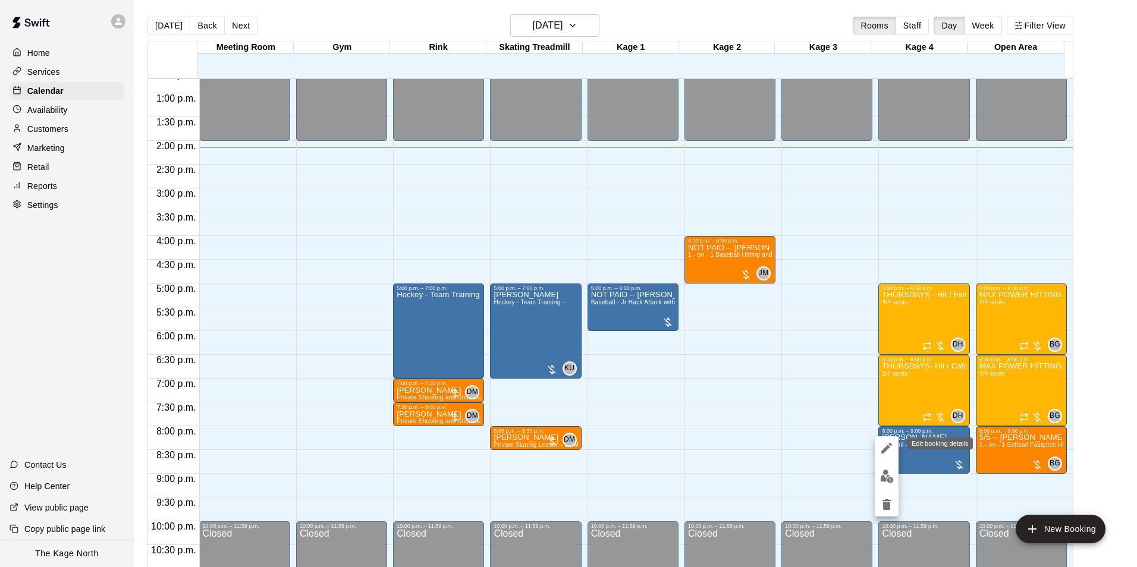
click at [883, 445] on icon "edit" at bounding box center [887, 448] width 14 height 14
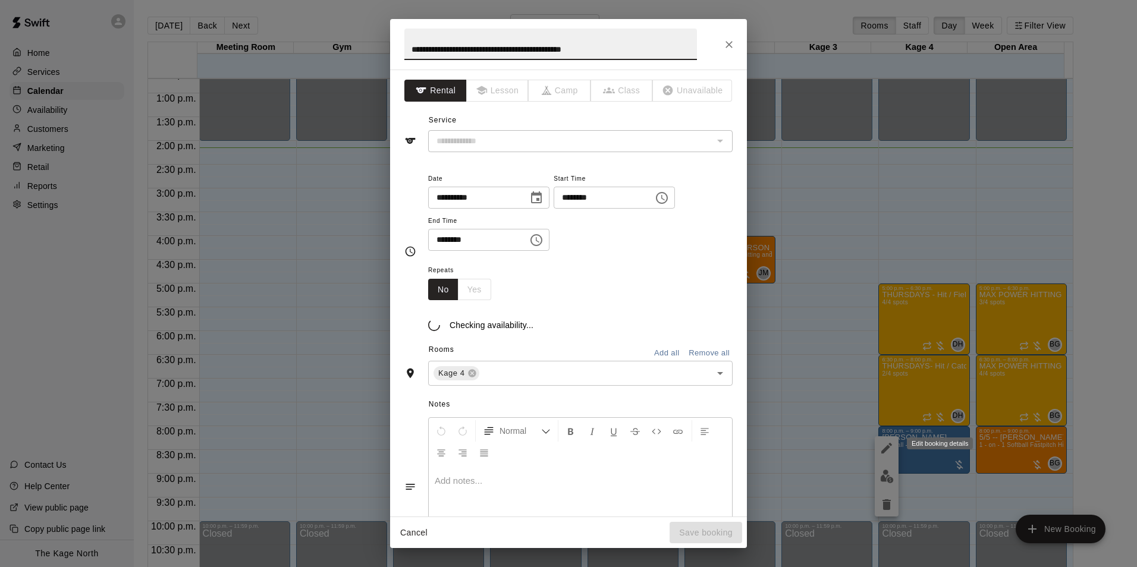
type input "**********"
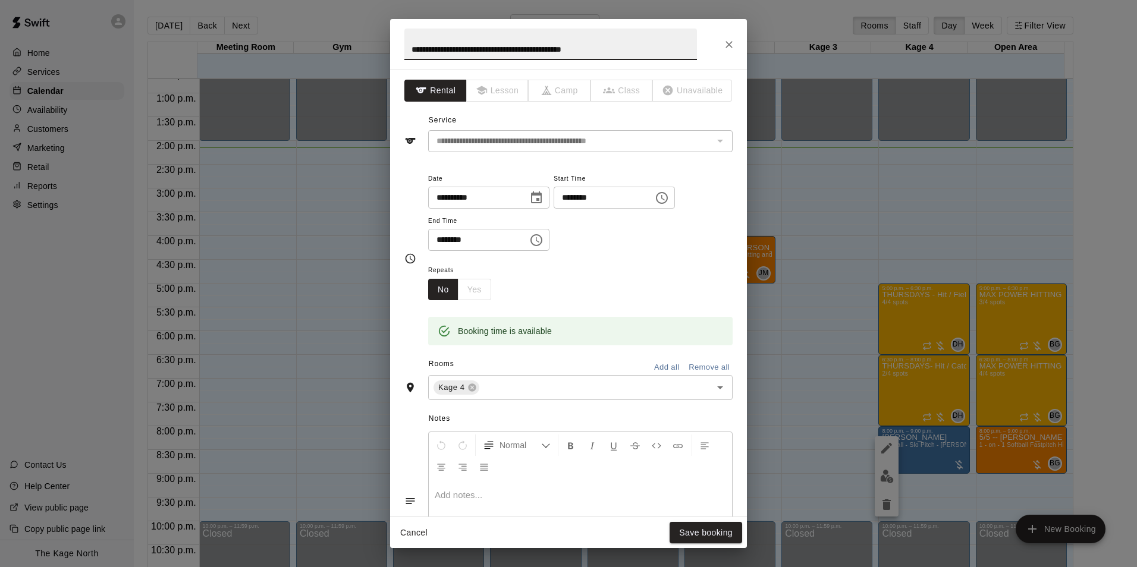
click at [415, 48] on input "**********" at bounding box center [550, 45] width 293 height 32
type input "**********"
click at [702, 530] on button "Save booking" at bounding box center [706, 533] width 73 height 22
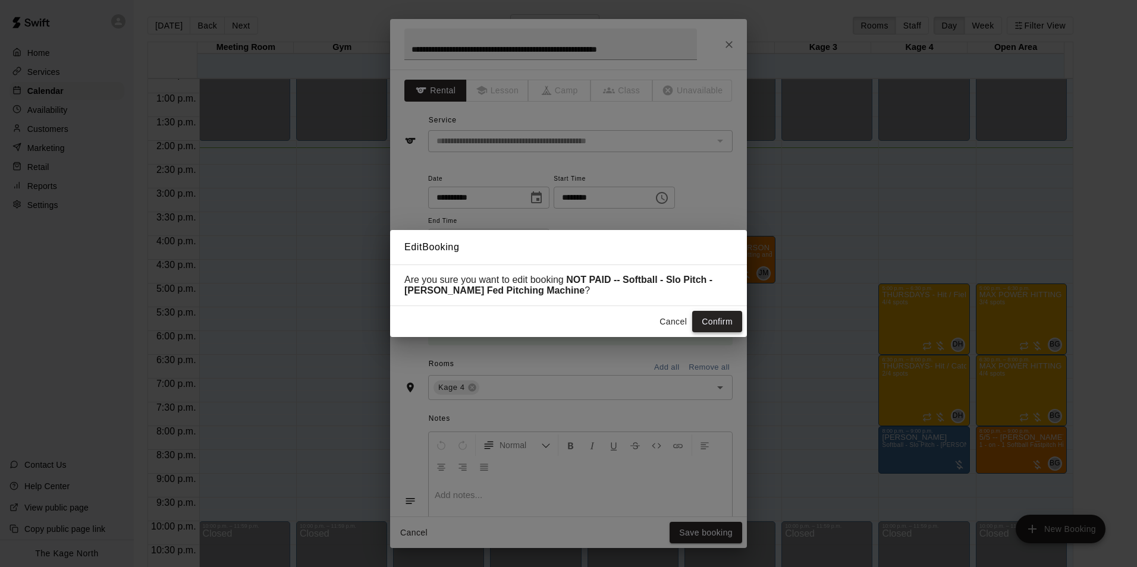
click at [711, 316] on button "Confirm" at bounding box center [717, 322] width 50 height 22
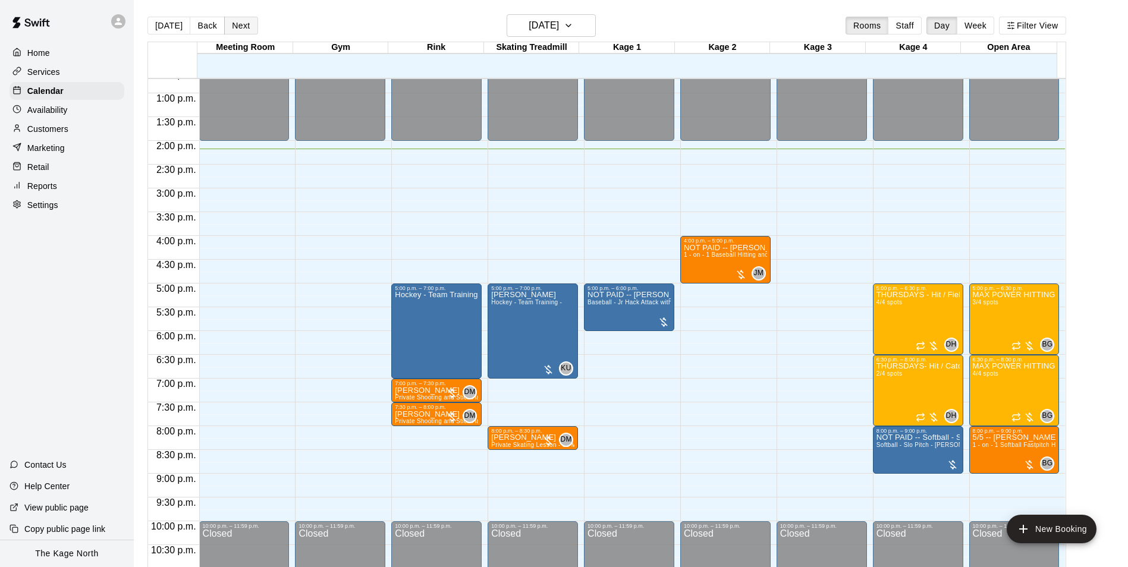
click at [243, 28] on button "Next" at bounding box center [240, 26] width 33 height 18
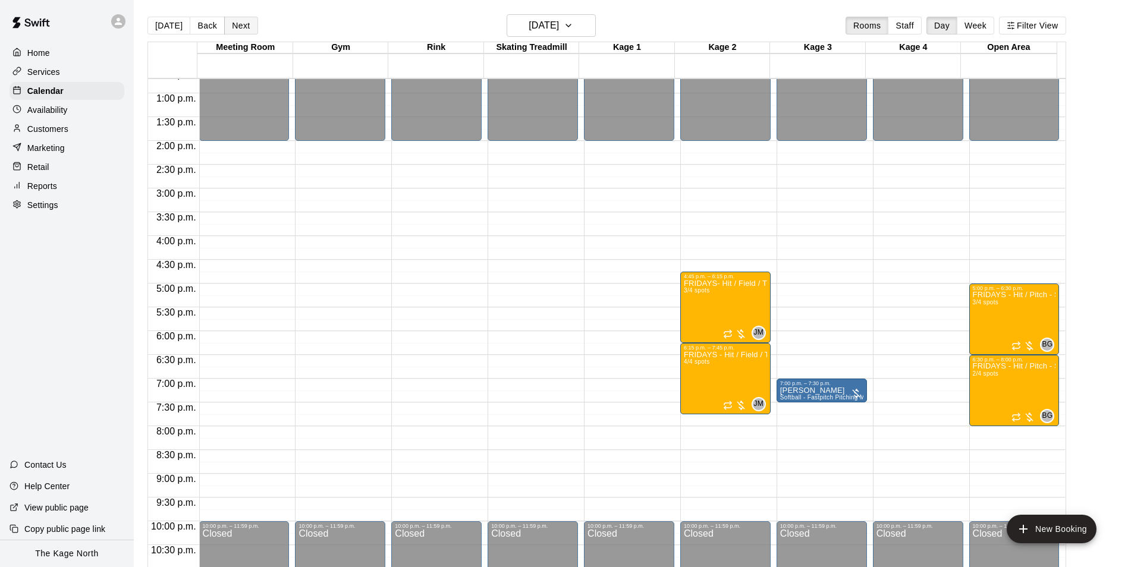
click at [238, 22] on button "Next" at bounding box center [240, 26] width 33 height 18
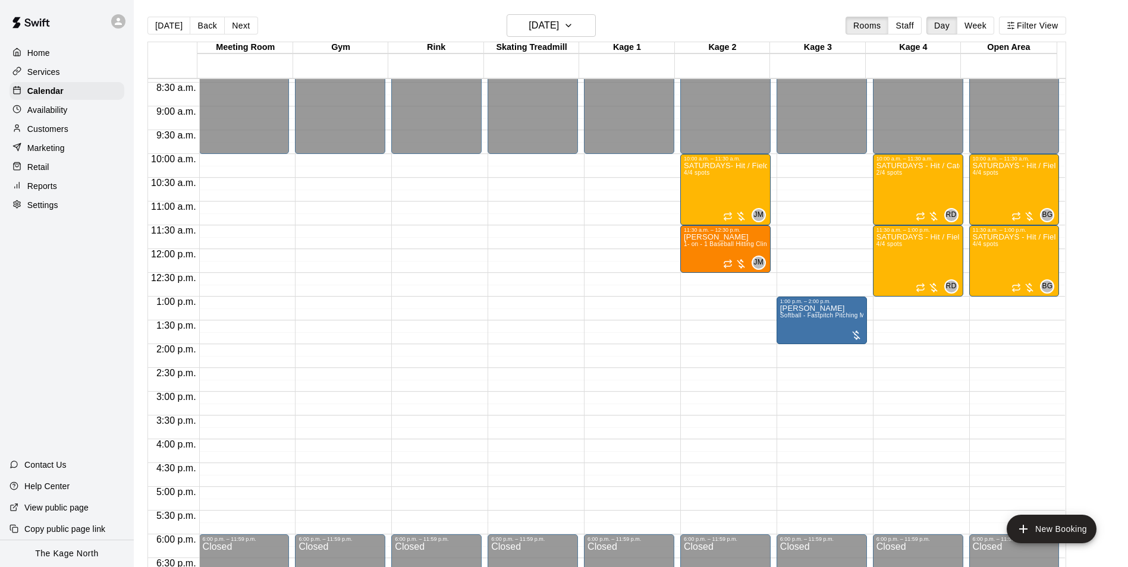
scroll to position [366, 0]
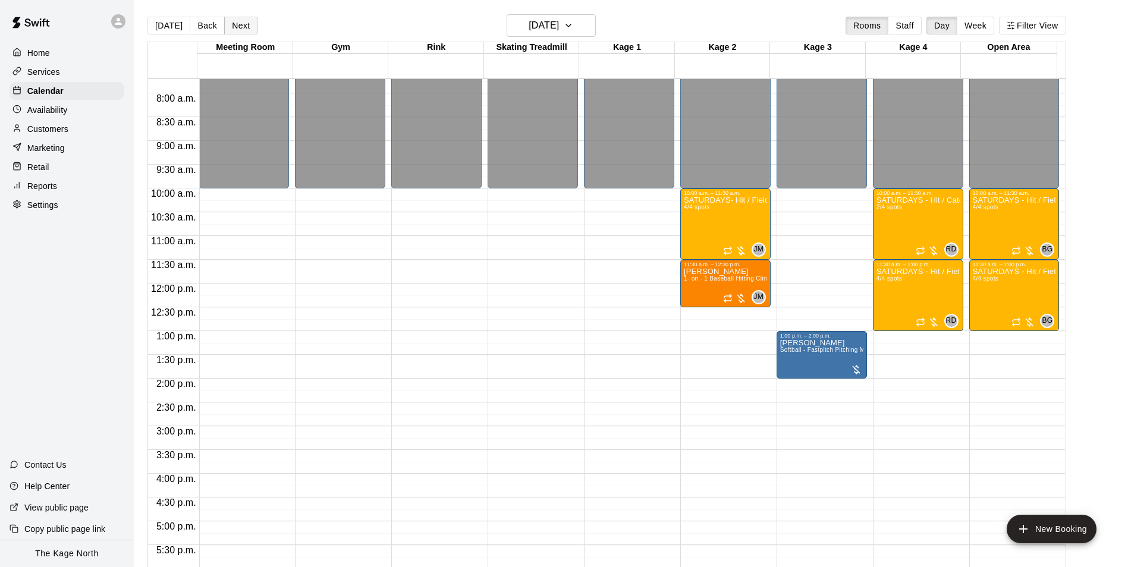
click at [243, 26] on button "Next" at bounding box center [240, 26] width 33 height 18
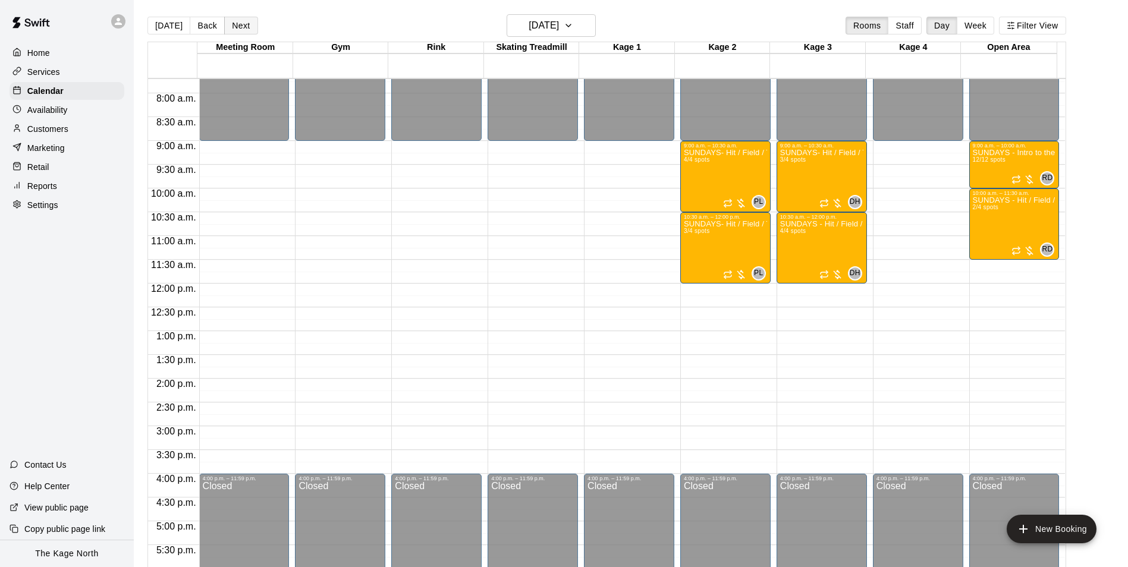
click at [243, 26] on button "Next" at bounding box center [240, 26] width 33 height 18
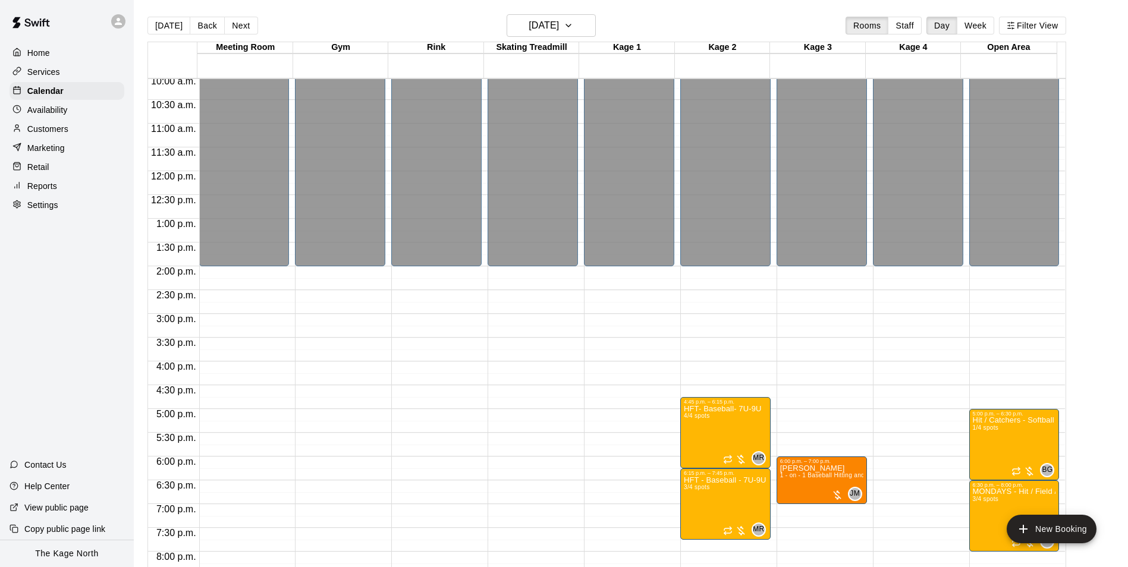
scroll to position [641, 0]
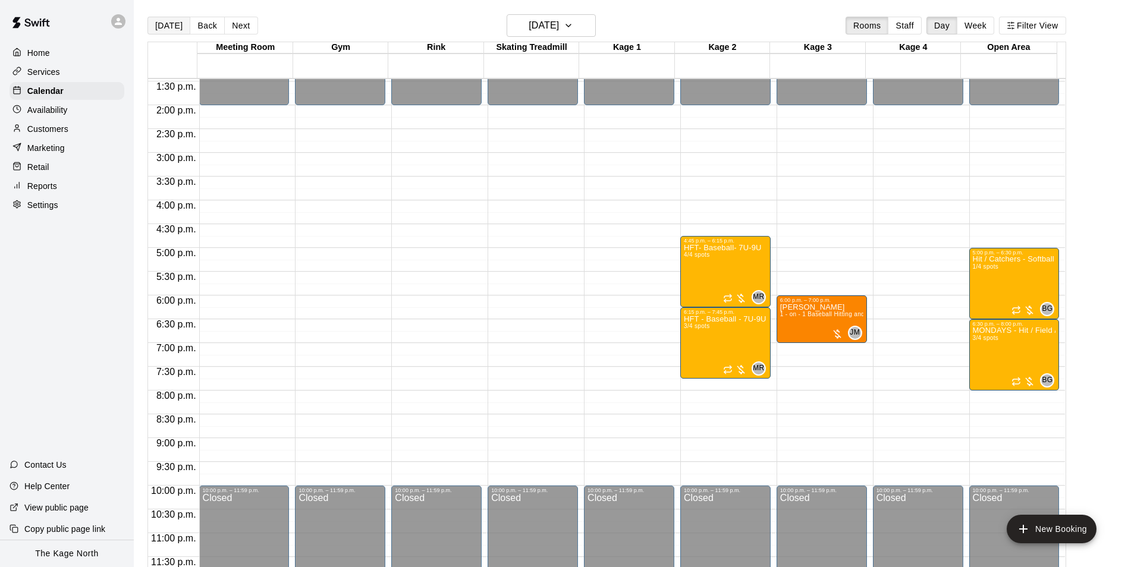
click at [178, 28] on button "[DATE]" at bounding box center [168, 26] width 43 height 18
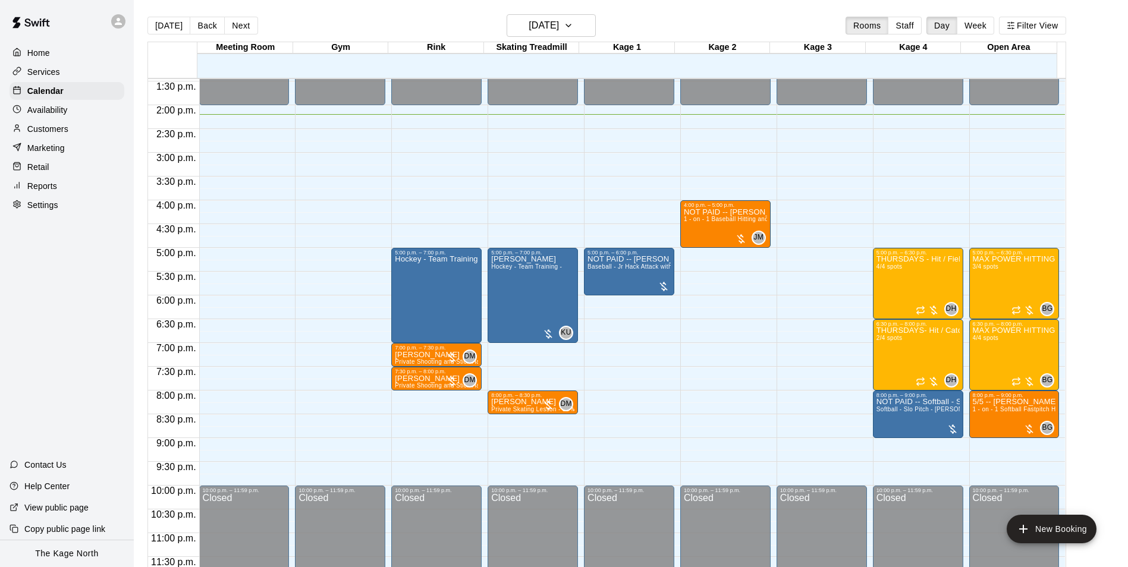
drag, startPoint x: 197, startPoint y: 29, endPoint x: 700, endPoint y: 281, distance: 563.1
click at [197, 29] on button "Back" at bounding box center [207, 26] width 35 height 18
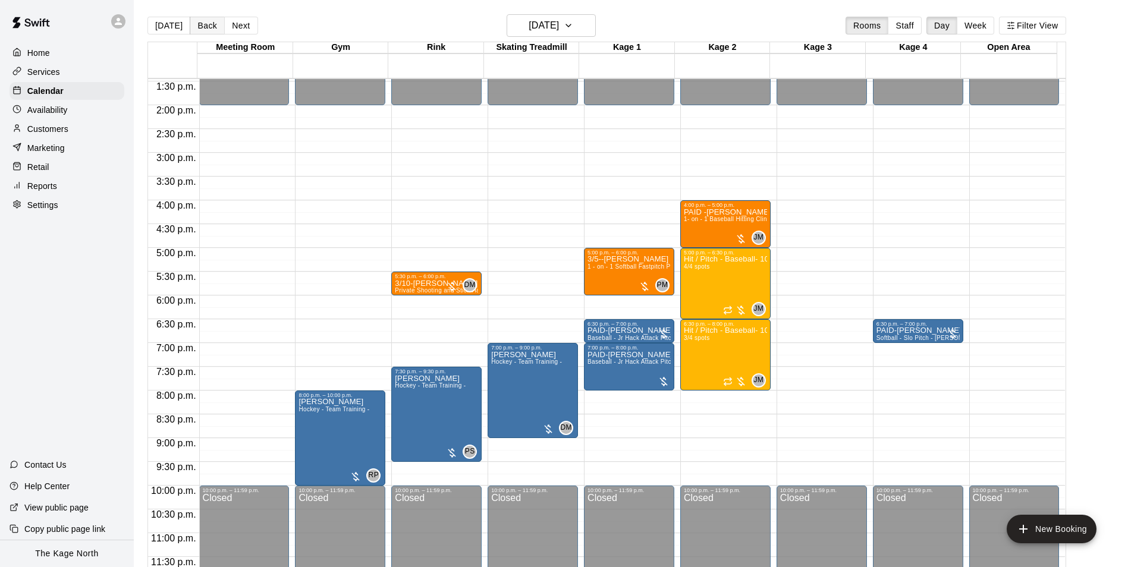
click at [208, 30] on button "Back" at bounding box center [207, 26] width 35 height 18
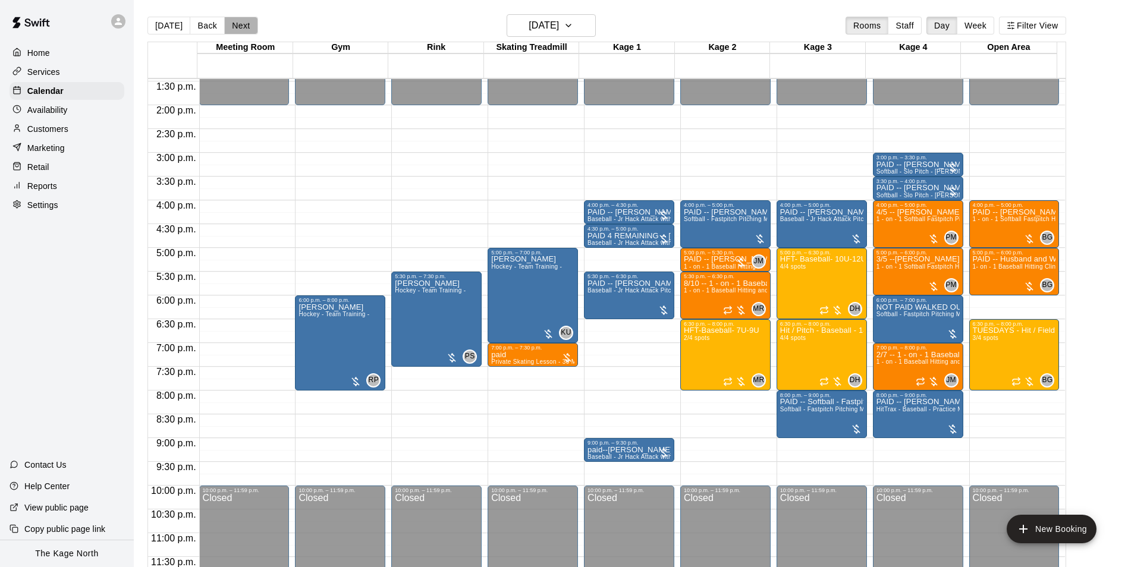
drag, startPoint x: 236, startPoint y: 28, endPoint x: 663, endPoint y: 200, distance: 460.3
click at [236, 28] on button "Next" at bounding box center [240, 26] width 33 height 18
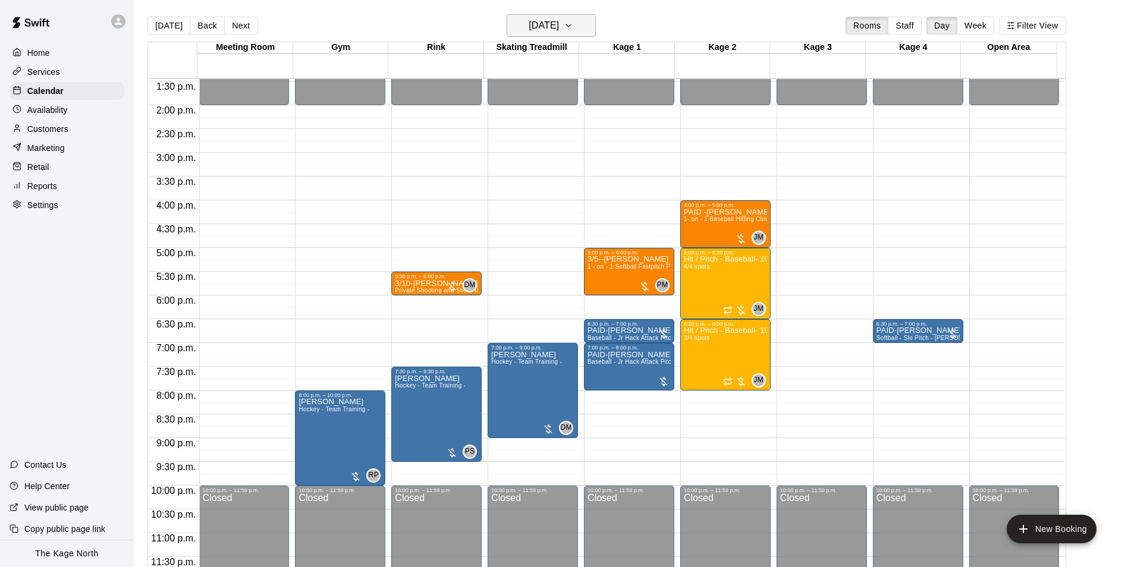
click at [590, 31] on button "[DATE]" at bounding box center [551, 25] width 89 height 23
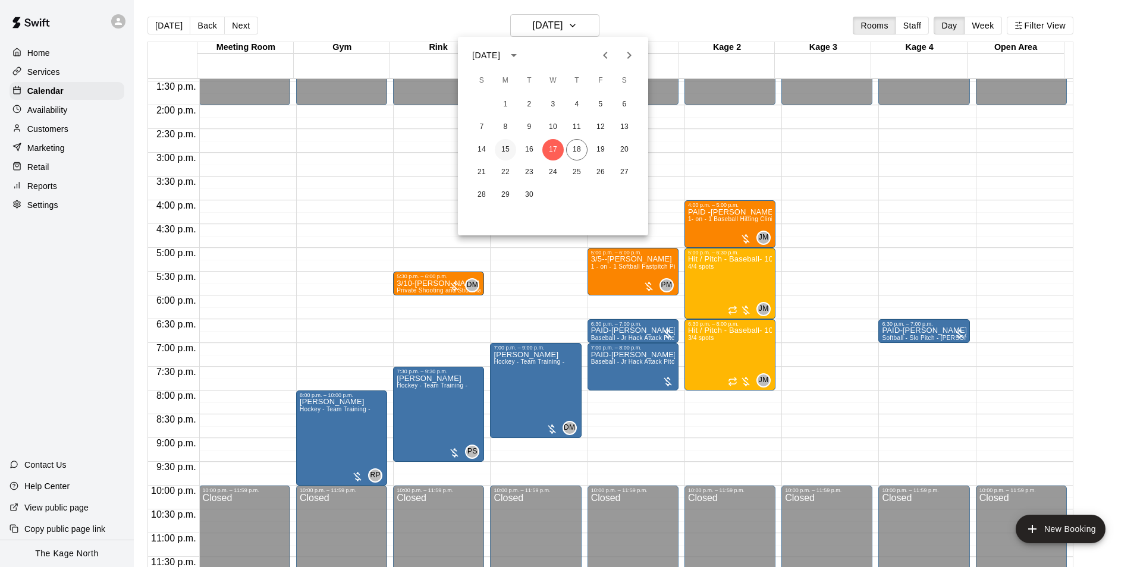
click at [508, 146] on button "15" at bounding box center [505, 149] width 21 height 21
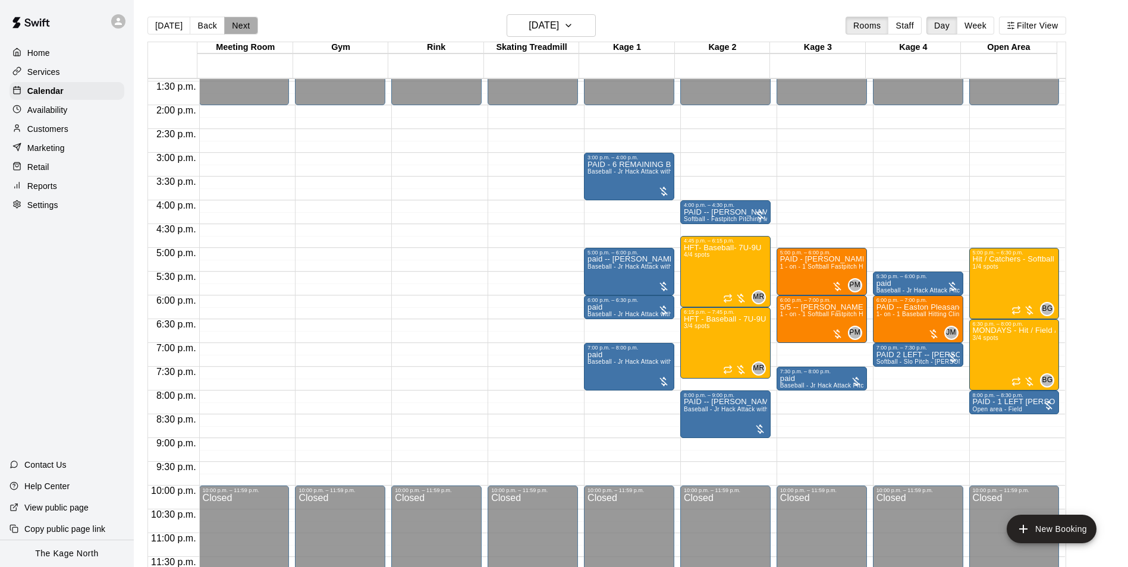
click at [227, 23] on button "Next" at bounding box center [240, 26] width 33 height 18
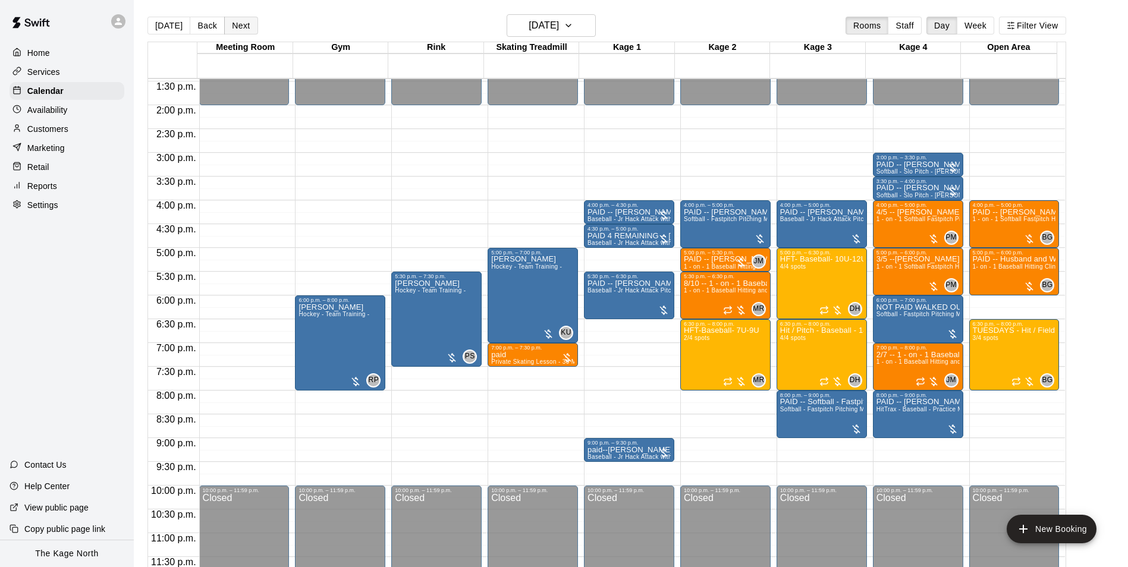
click at [227, 23] on button "Next" at bounding box center [240, 26] width 33 height 18
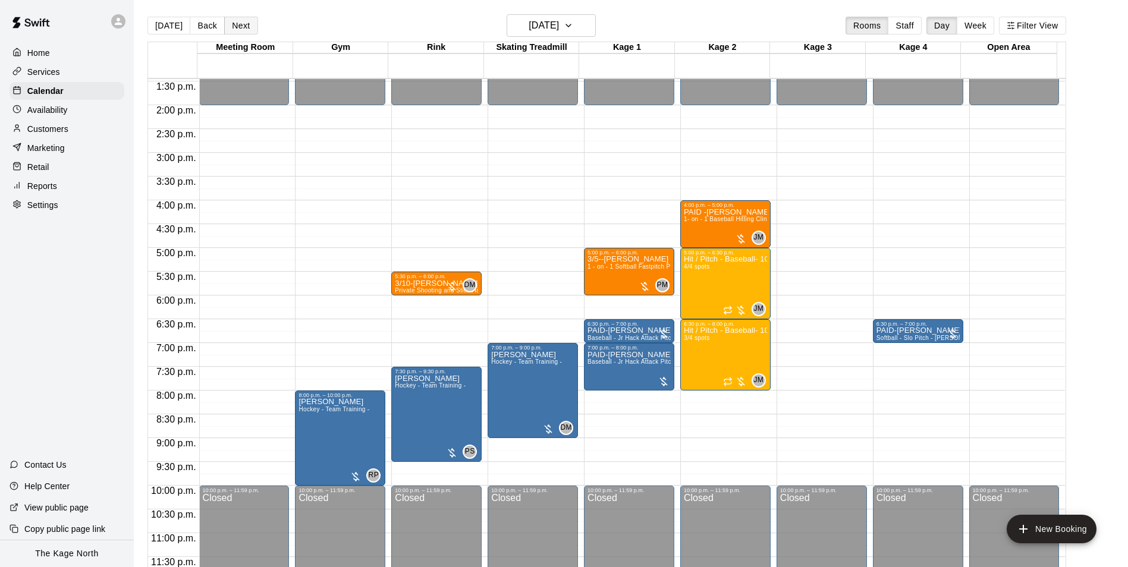
click at [241, 26] on button "Next" at bounding box center [240, 26] width 33 height 18
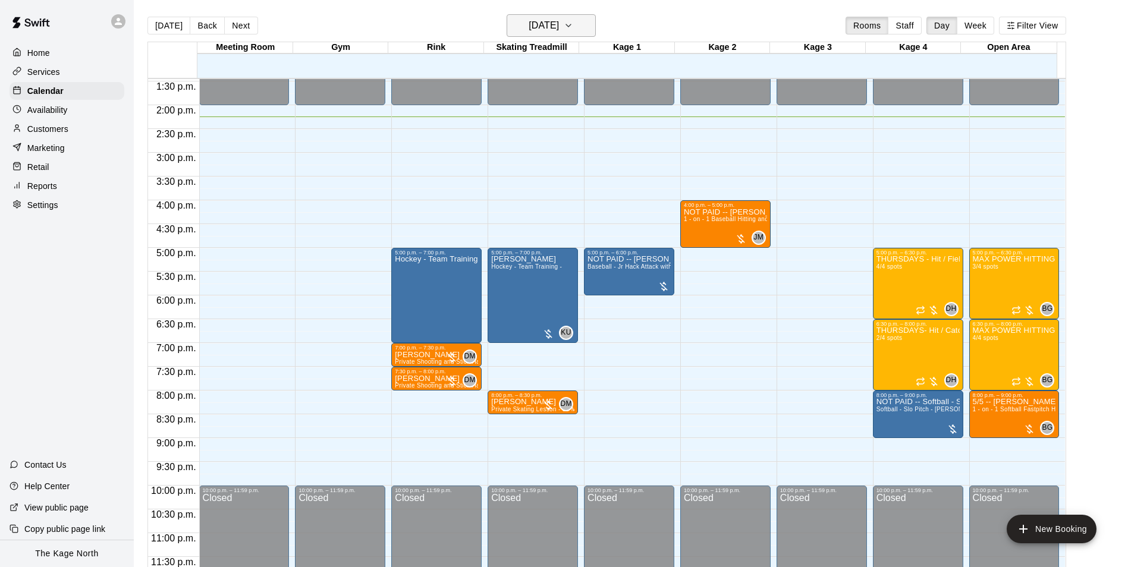
click at [529, 21] on h6 "[DATE]" at bounding box center [544, 25] width 30 height 17
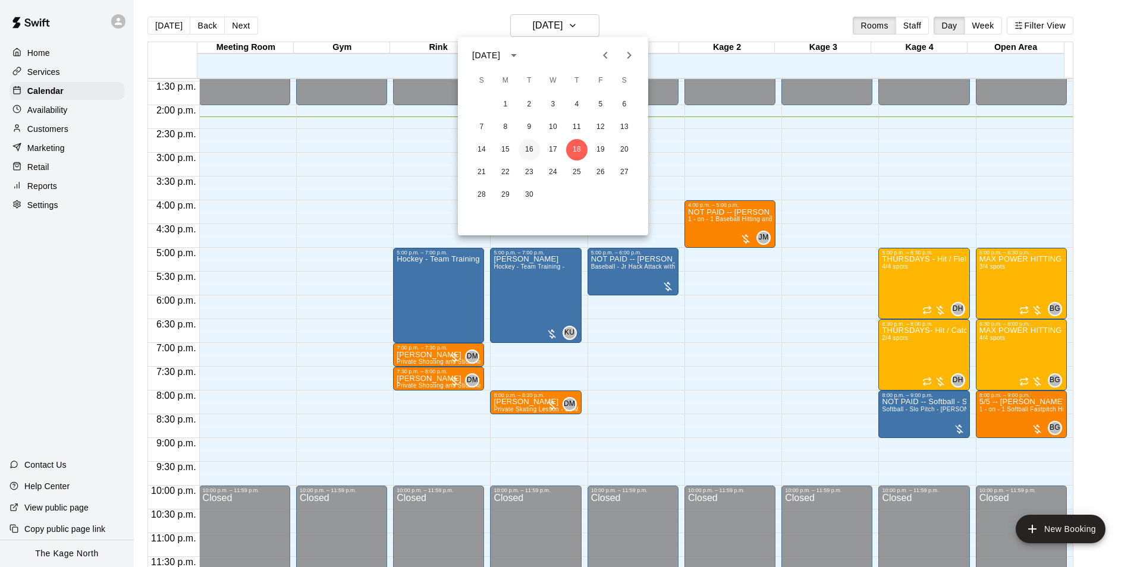
click at [529, 150] on button "16" at bounding box center [529, 149] width 21 height 21
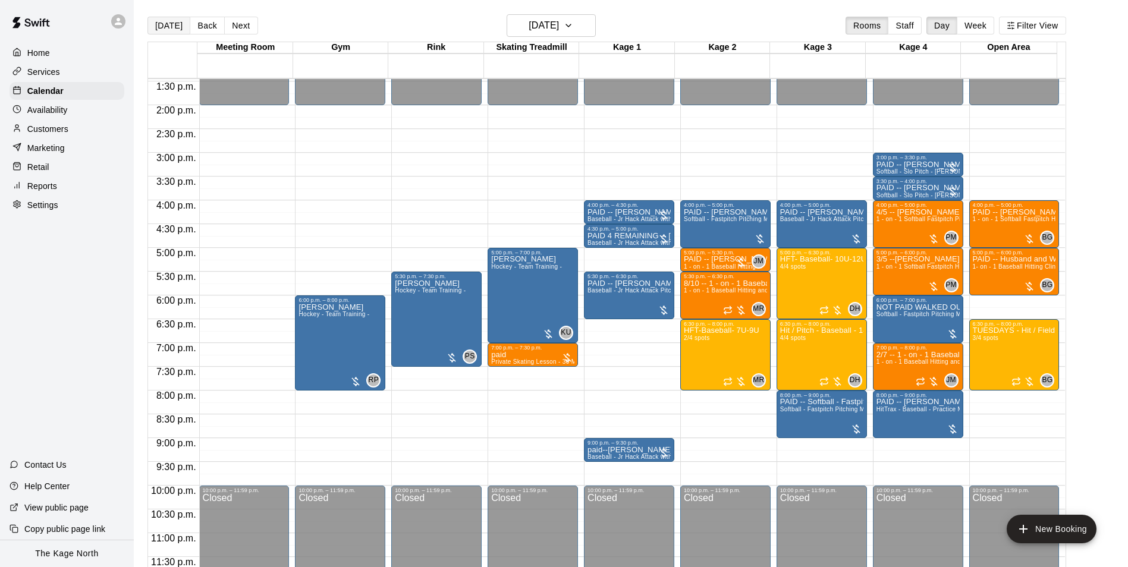
click at [180, 30] on button "[DATE]" at bounding box center [168, 26] width 43 height 18
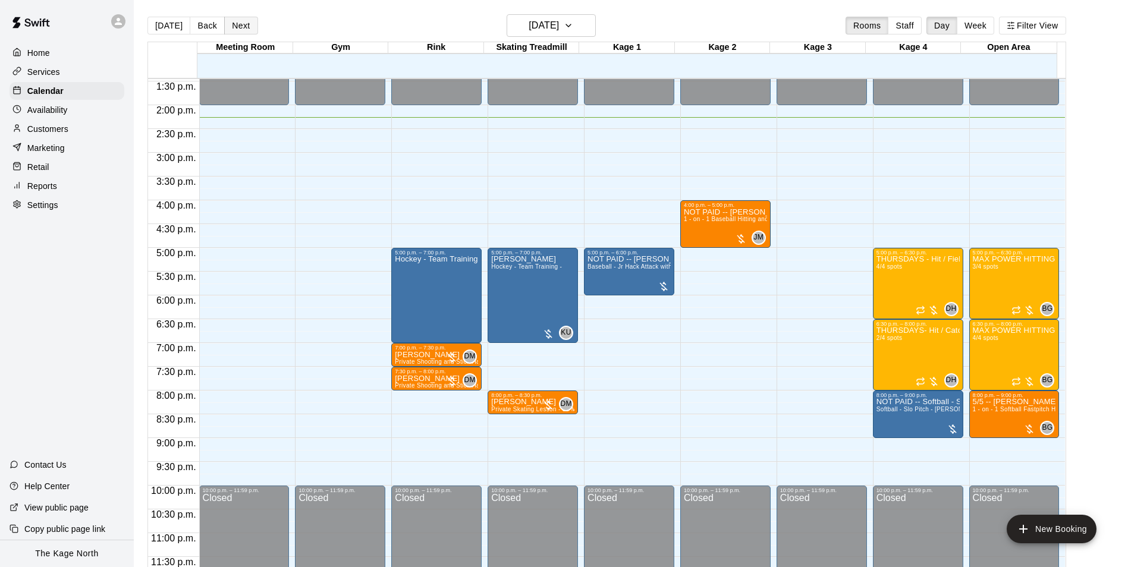
click at [243, 29] on button "Next" at bounding box center [240, 26] width 33 height 18
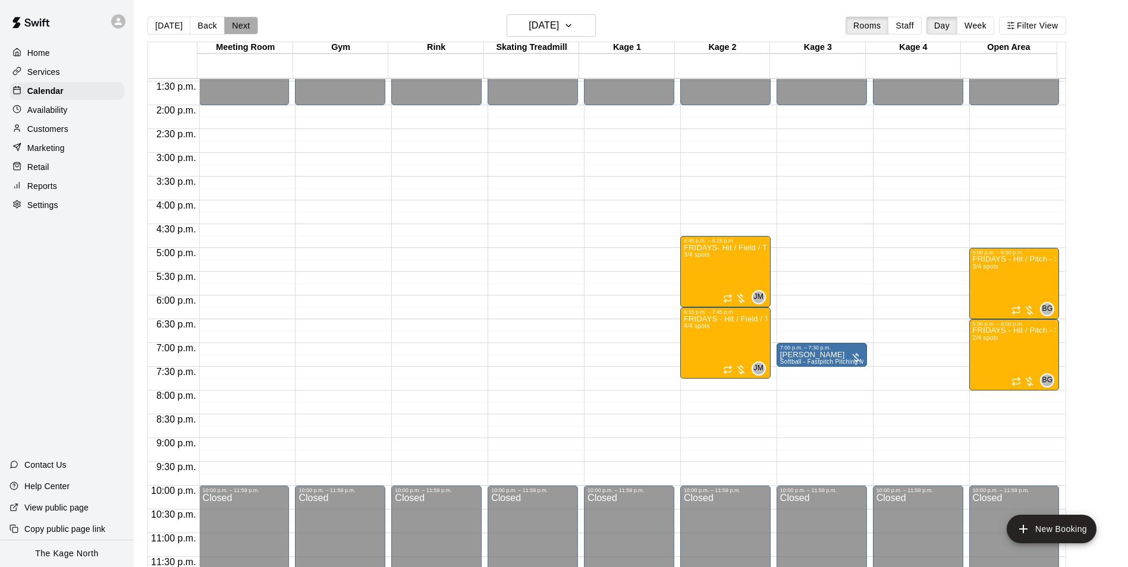
click at [243, 29] on button "Next" at bounding box center [240, 26] width 33 height 18
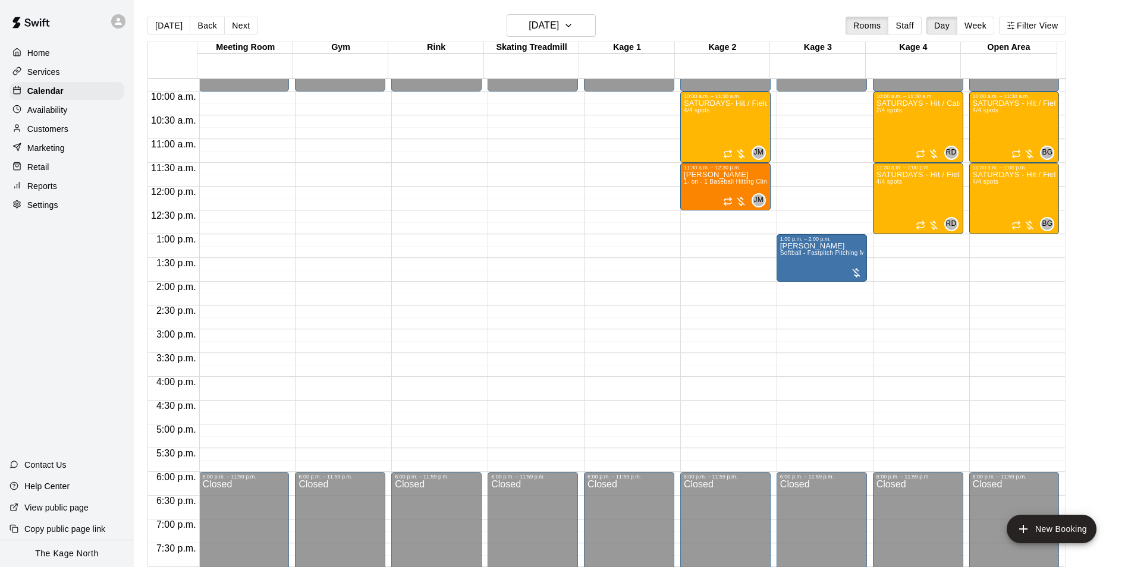
scroll to position [403, 0]
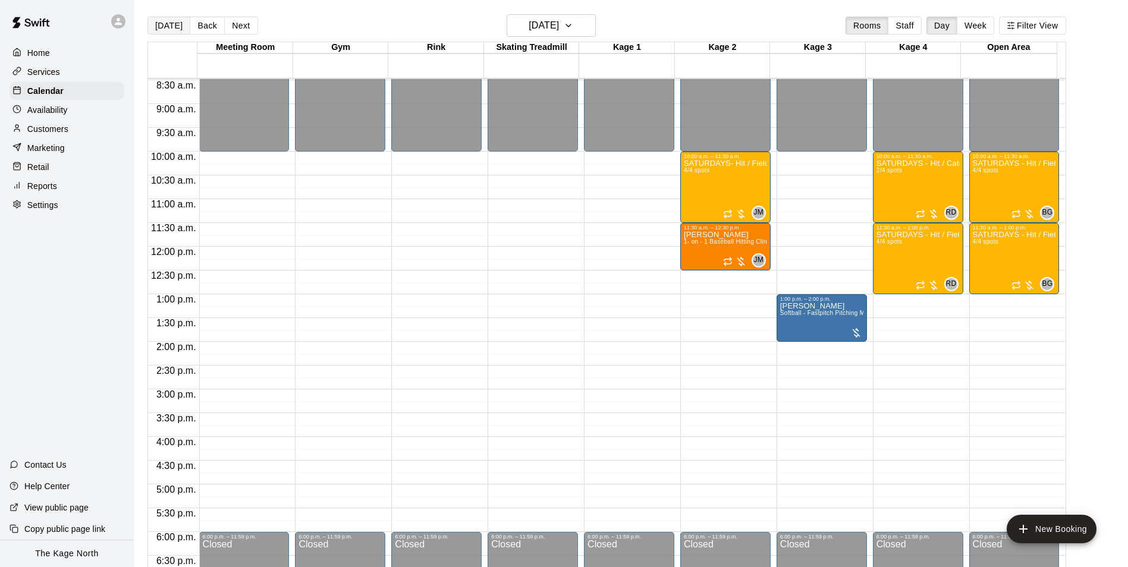
click at [164, 24] on button "[DATE]" at bounding box center [168, 26] width 43 height 18
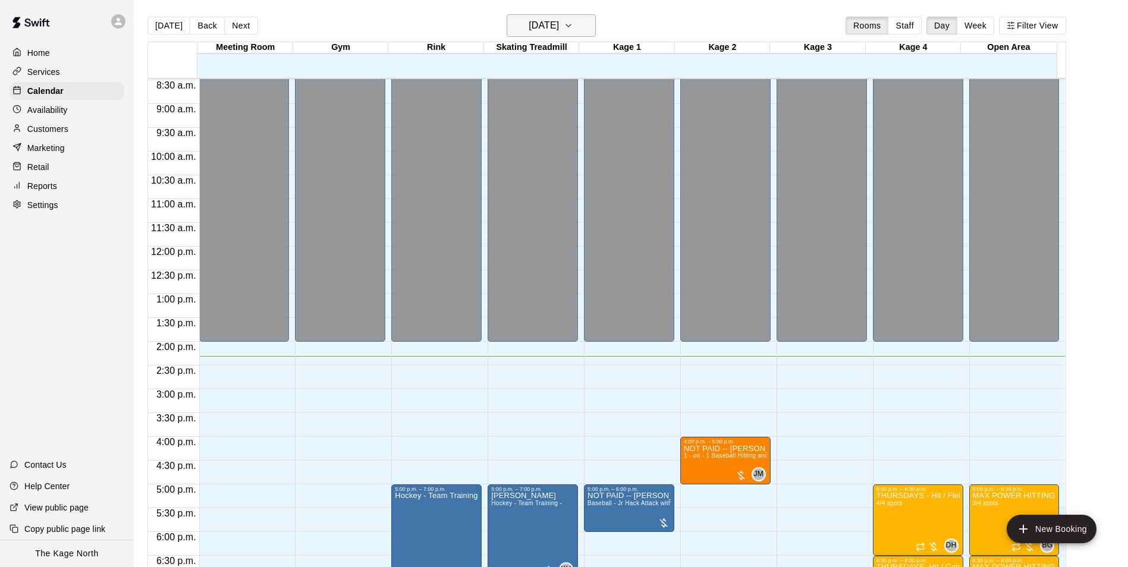
click at [573, 28] on icon "button" at bounding box center [569, 25] width 10 height 14
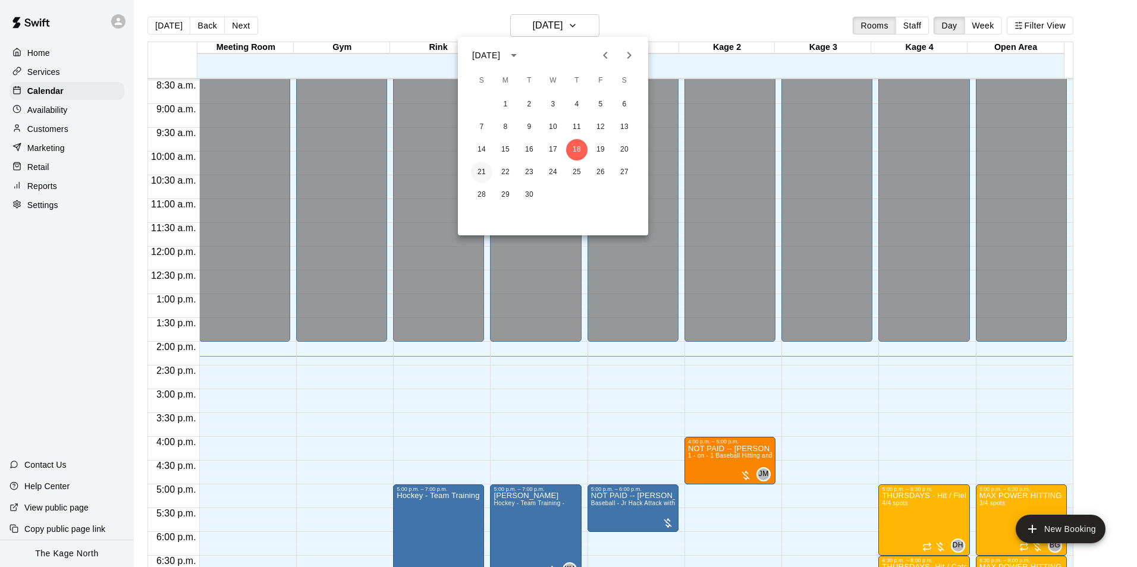
click at [484, 167] on button "21" at bounding box center [481, 172] width 21 height 21
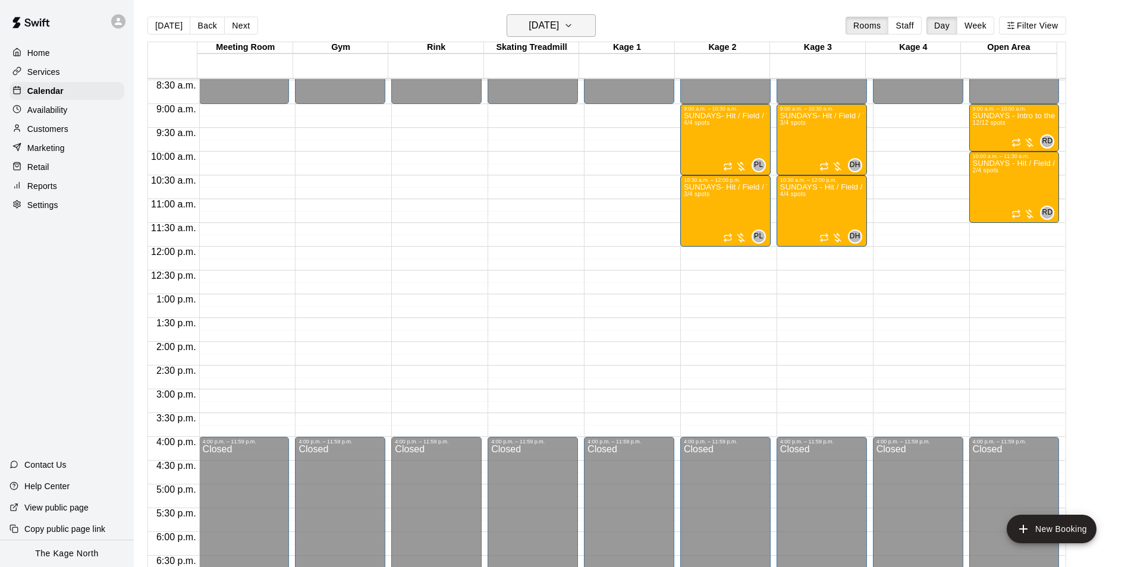
click at [547, 29] on h6 "[DATE]" at bounding box center [544, 25] width 30 height 17
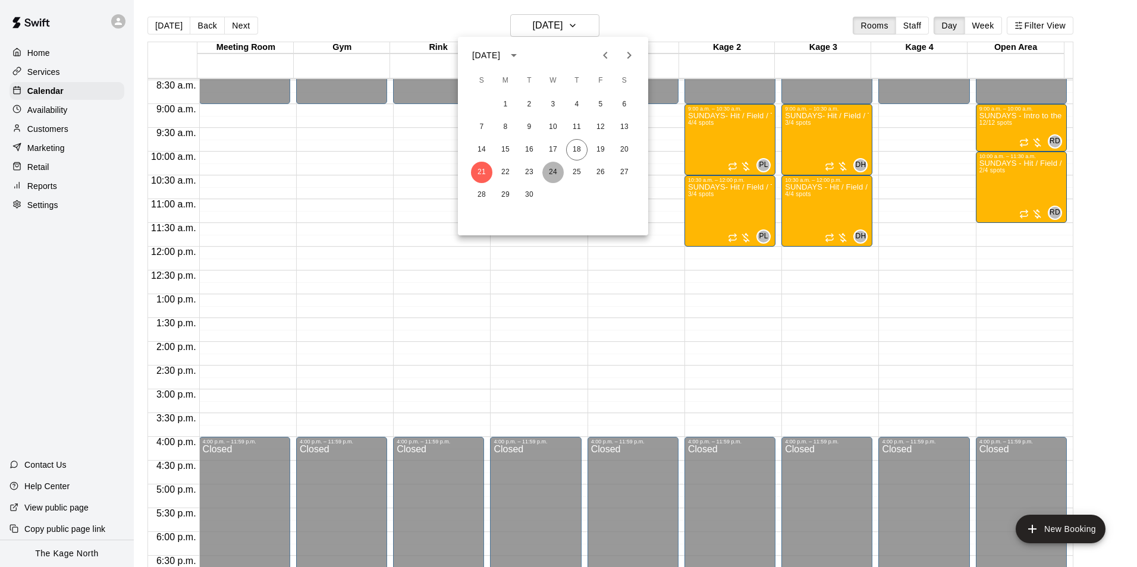
click at [558, 171] on button "24" at bounding box center [552, 172] width 21 height 21
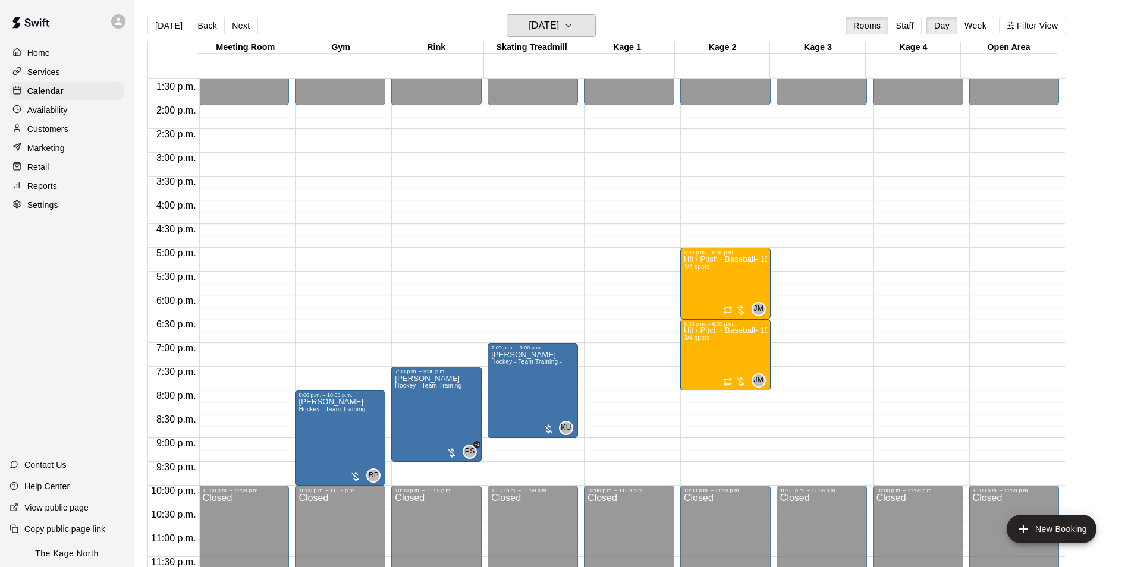
scroll to position [641, 0]
click at [467, 451] on span "PS" at bounding box center [470, 452] width 10 height 12
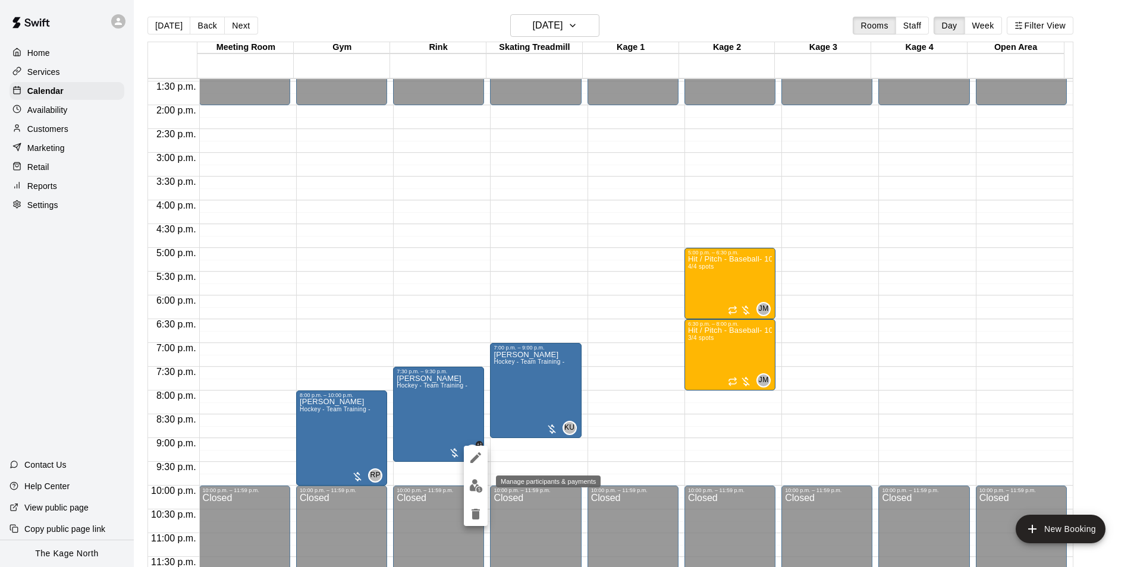
click at [478, 485] on img "edit" at bounding box center [476, 486] width 14 height 14
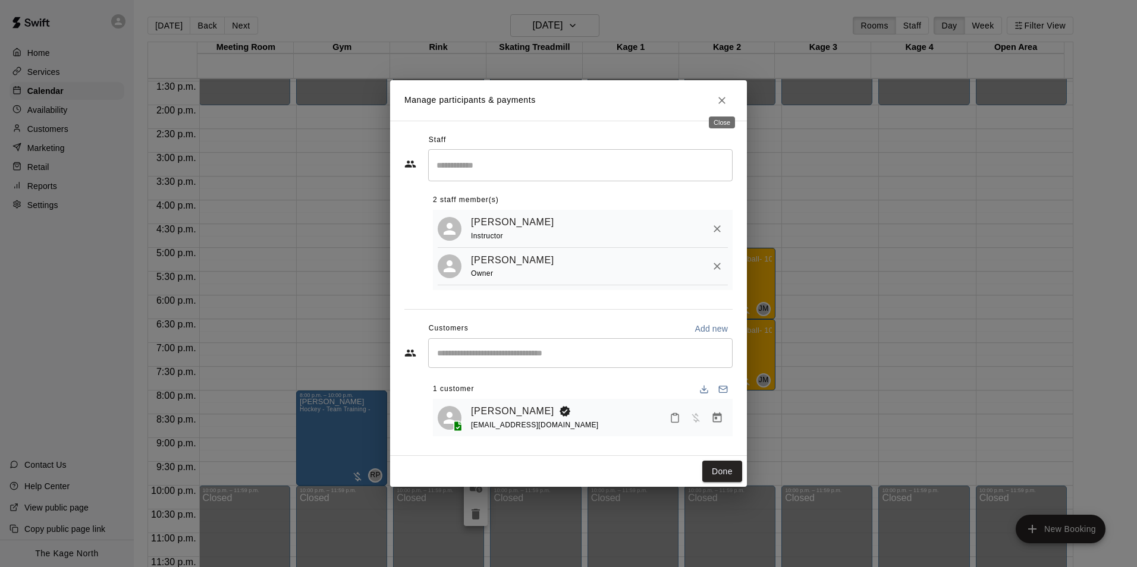
click at [723, 98] on icon "Close" at bounding box center [721, 100] width 7 height 7
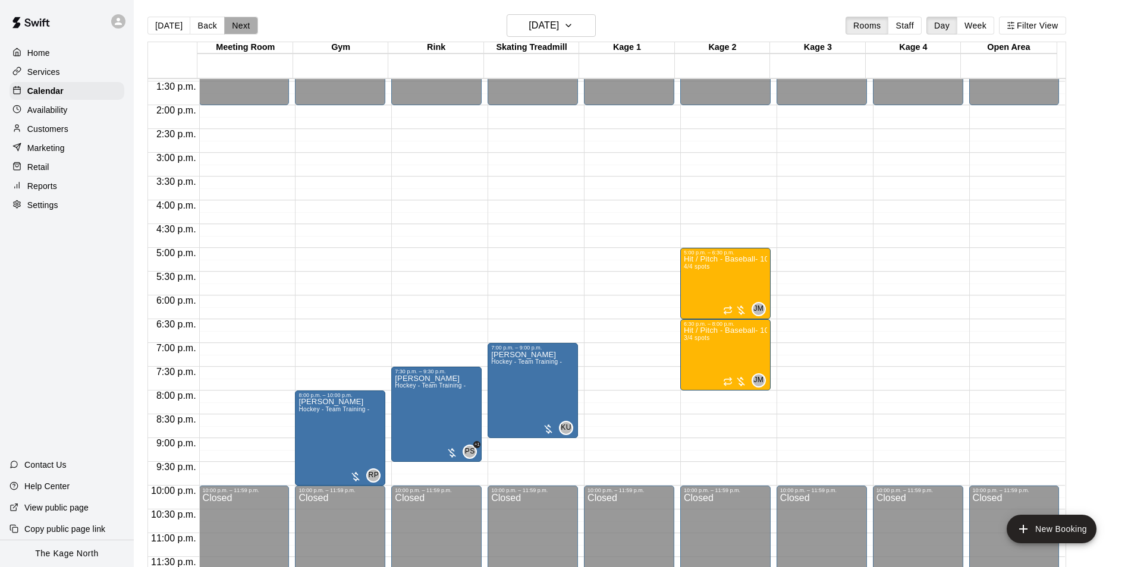
click at [244, 29] on button "Next" at bounding box center [240, 26] width 33 height 18
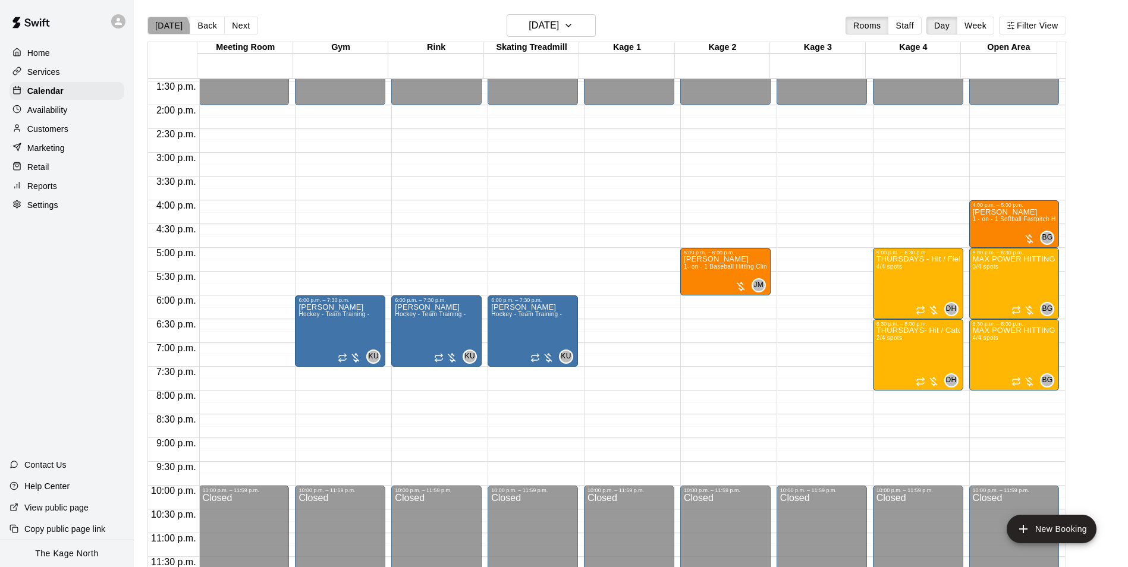
click at [162, 30] on button "[DATE]" at bounding box center [168, 26] width 43 height 18
